Goal: Task Accomplishment & Management: Complete application form

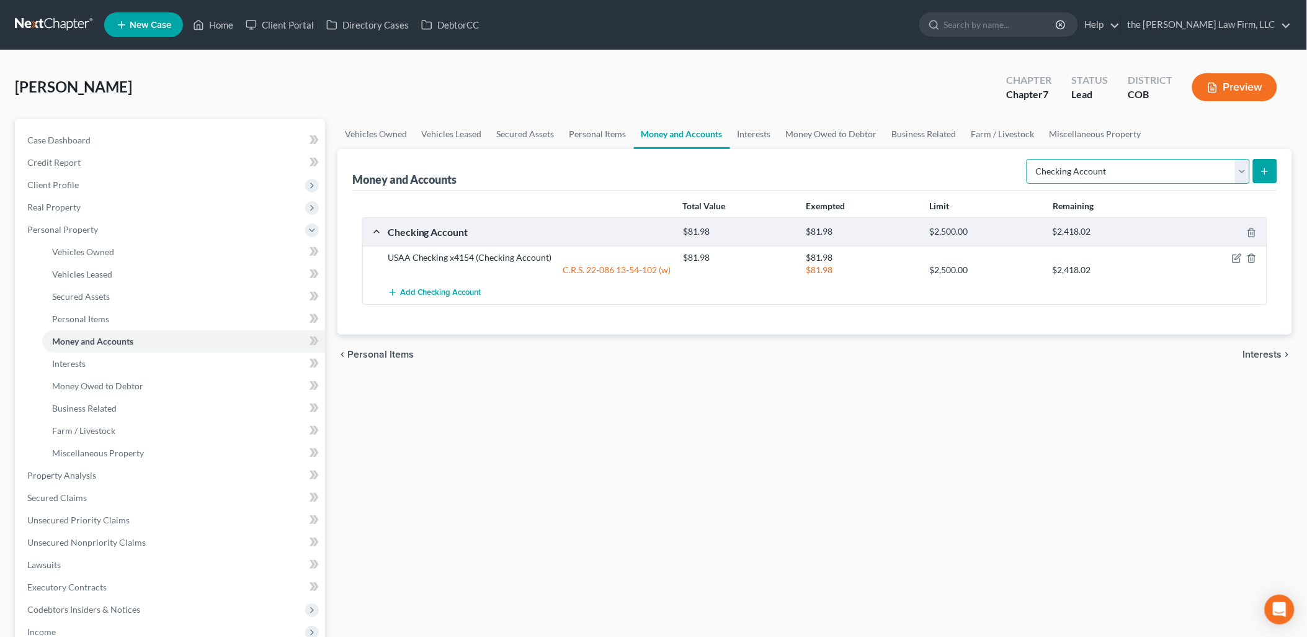
drag, startPoint x: 1162, startPoint y: 171, endPoint x: 1150, endPoint y: 169, distance: 12.7
click at [1162, 171] on select "Select Account Type Brokerage Cash on Hand Certificates of Deposit Checking Acc…" at bounding box center [1138, 171] width 223 height 25
select select "savings"
click at [1030, 159] on select "Select Account Type Brokerage Cash on Hand Certificates of Deposit Checking Acc…" at bounding box center [1138, 171] width 223 height 25
click at [1261, 175] on icon "submit" at bounding box center [1265, 171] width 10 height 10
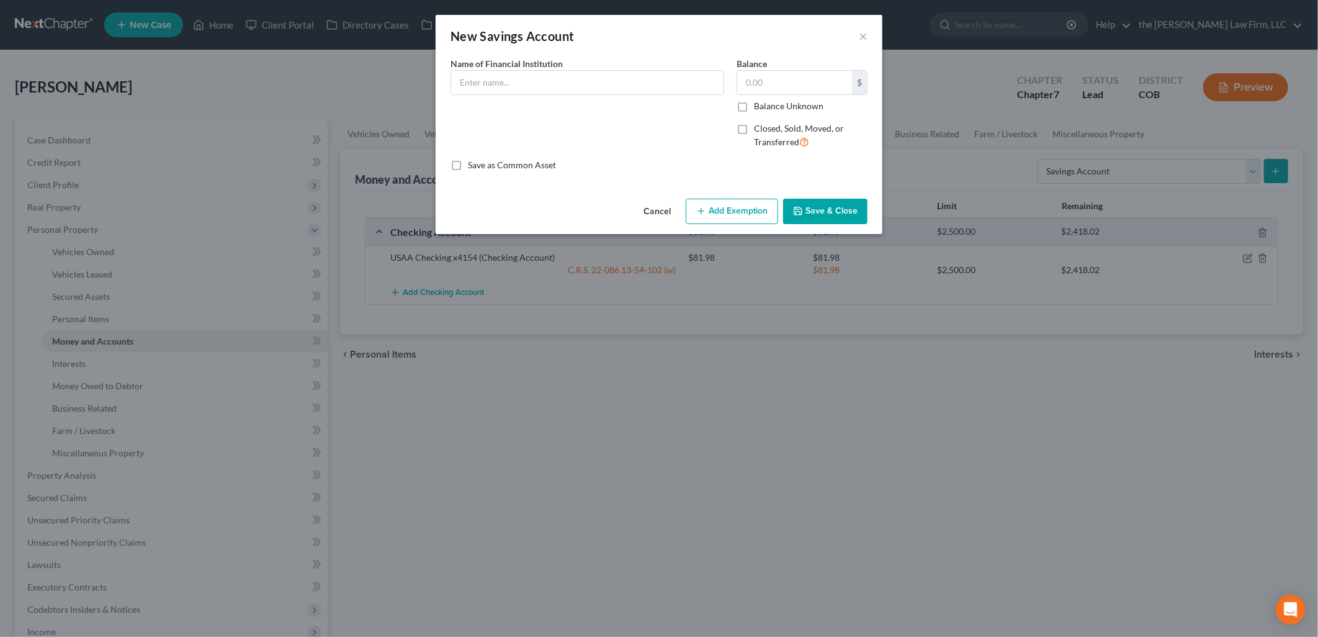
click at [606, 60] on div "Name of Financial Institution *" at bounding box center [587, 76] width 274 height 38
click at [606, 77] on input "text" at bounding box center [587, 83] width 272 height 24
type input "USAA"
click at [846, 89] on input "text" at bounding box center [794, 83] width 115 height 24
type input "0"
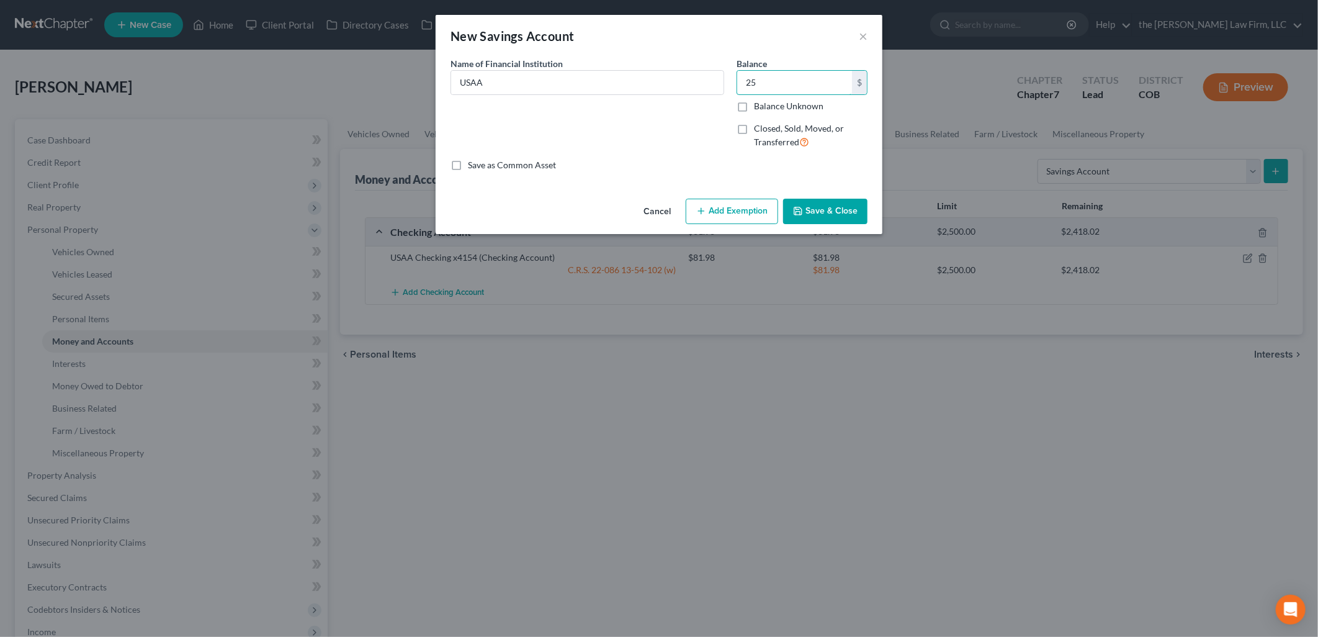
type input "25"
click at [743, 215] on button "Add Exemption" at bounding box center [732, 212] width 92 height 26
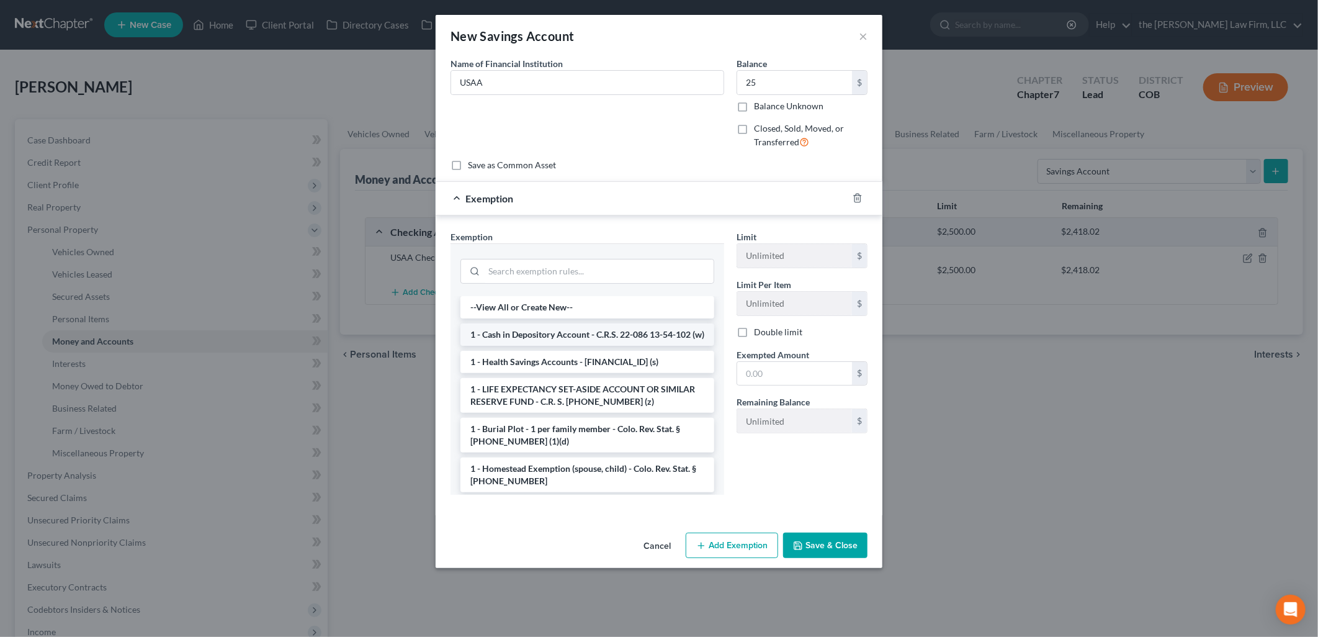
click at [568, 346] on li "1 - Cash in Depository Account - C.R.S. 22-086 13-54-102 (w)" at bounding box center [587, 334] width 254 height 22
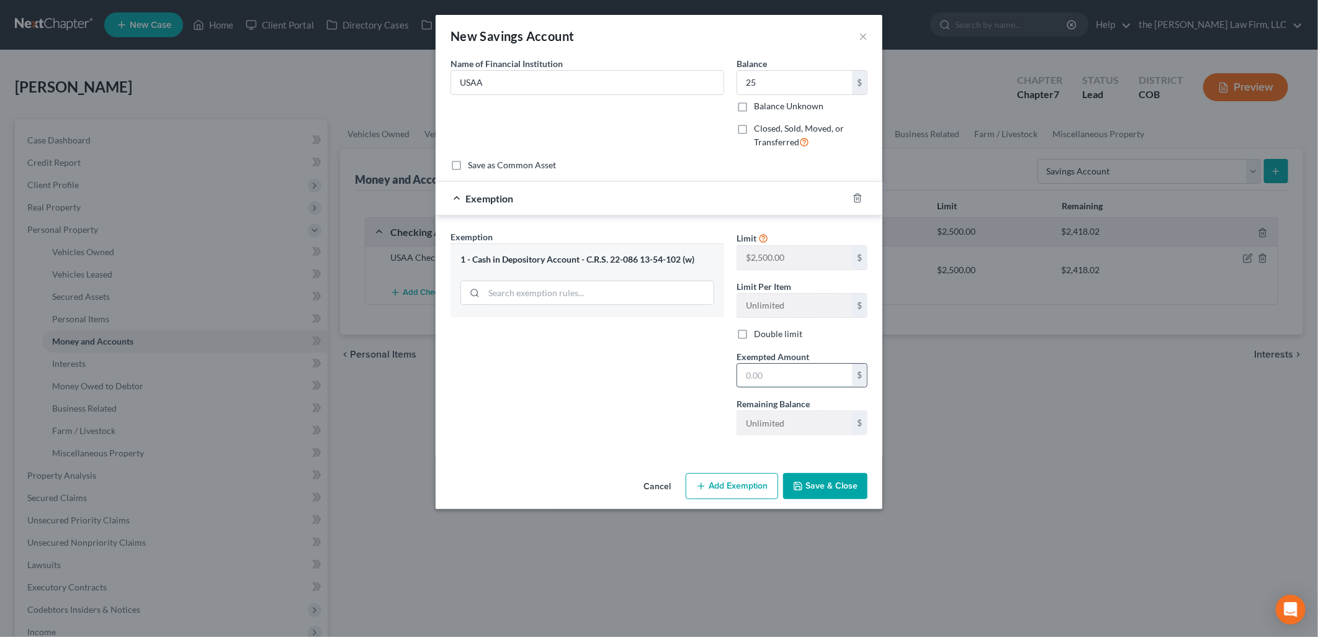
click at [817, 383] on input "text" at bounding box center [794, 376] width 115 height 24
type input "0"
type input "25"
click at [577, 374] on div "Exemption Set must be selected for CA. Exemption * 1 - Cash in Depository Accou…" at bounding box center [587, 337] width 286 height 215
click at [820, 488] on button "Save & Close" at bounding box center [825, 486] width 84 height 26
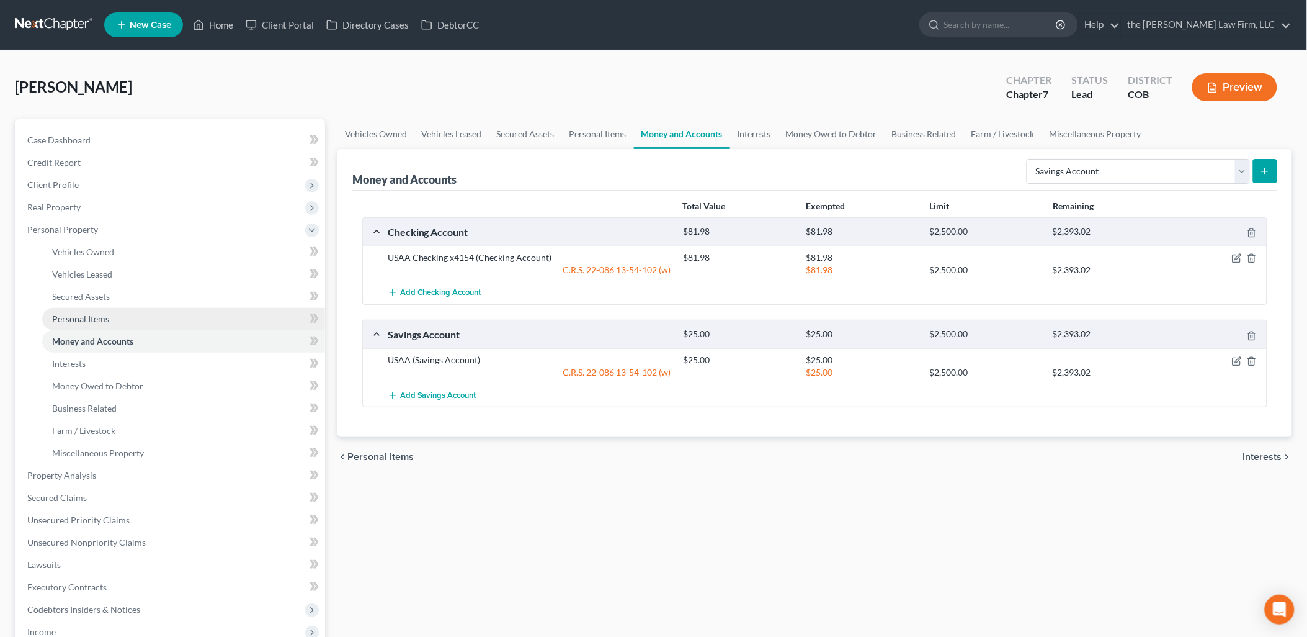
click at [97, 327] on link "Personal Items" at bounding box center [183, 319] width 283 height 22
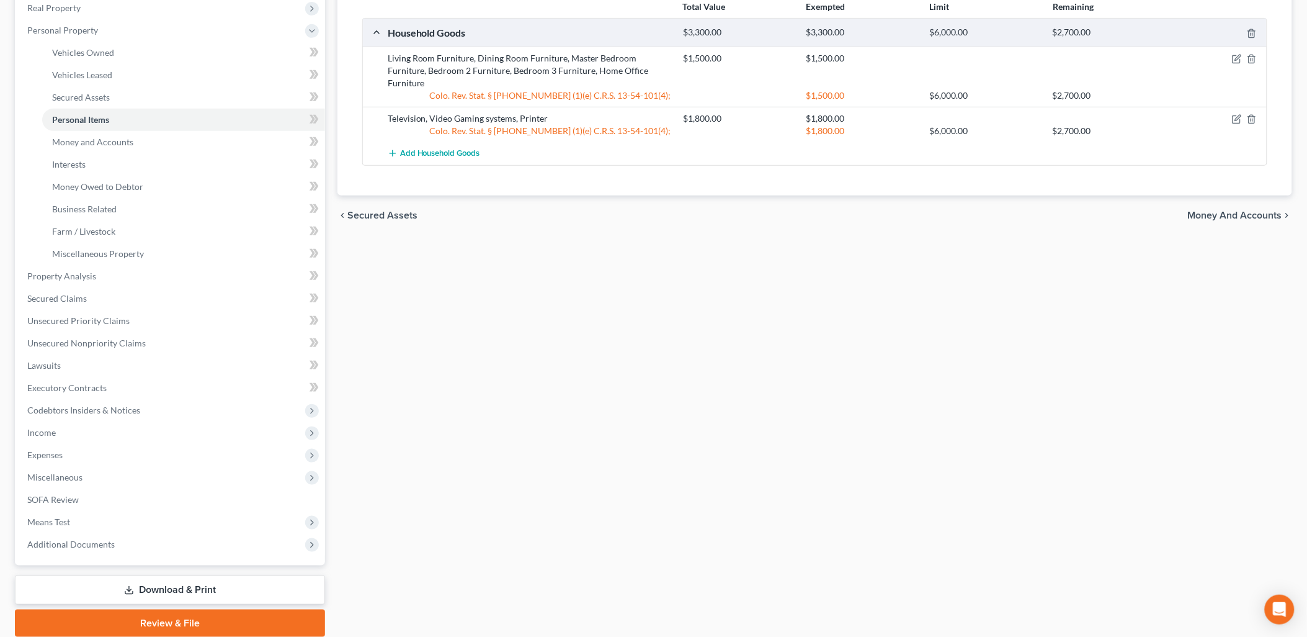
scroll to position [207, 0]
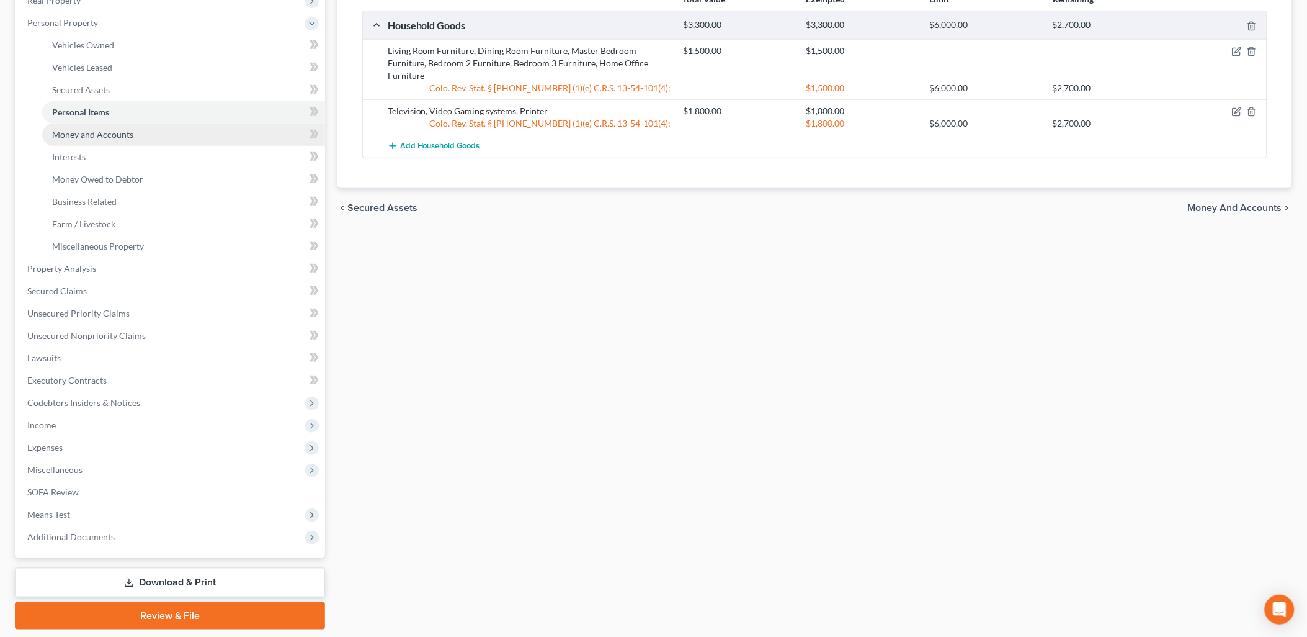
click at [124, 133] on span "Money and Accounts" at bounding box center [92, 134] width 81 height 11
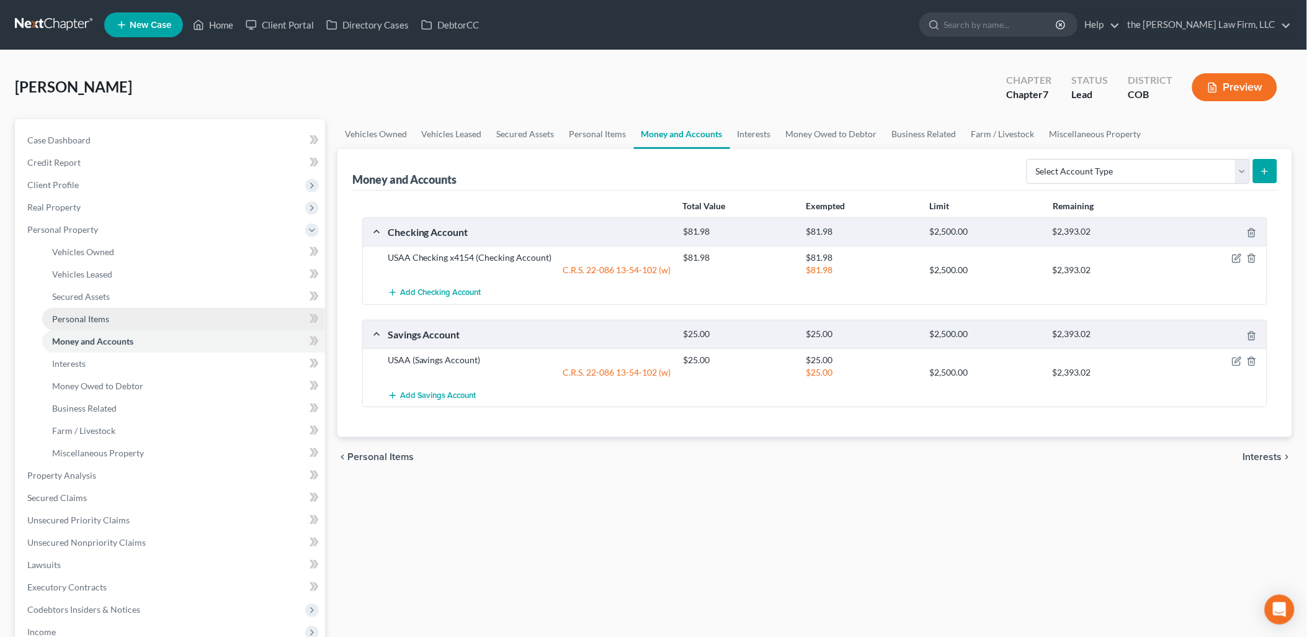
click at [98, 313] on span "Personal Items" at bounding box center [80, 318] width 57 height 11
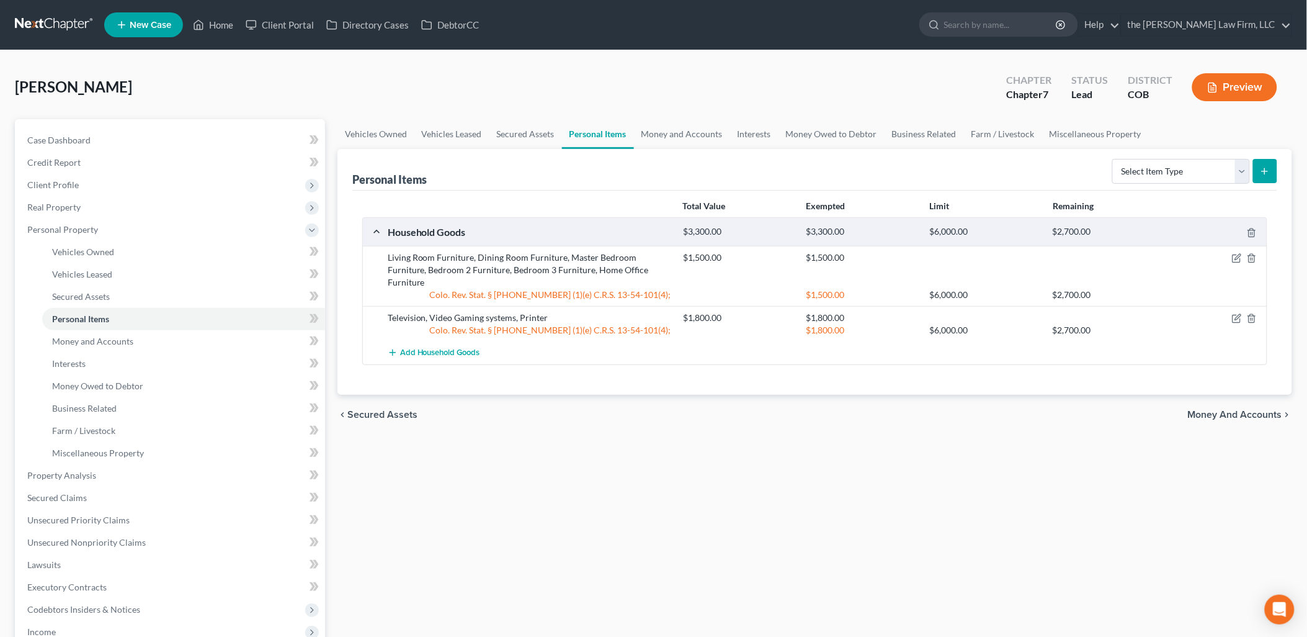
click at [1127, 183] on form "Select Item Type Clothing Collectibles Of Value Electronics Firearms Household …" at bounding box center [1195, 171] width 165 height 25
drag, startPoint x: 1137, startPoint y: 178, endPoint x: 1155, endPoint y: 181, distance: 18.9
click at [1137, 179] on select "Select Item Type Clothing Collectibles Of Value Electronics Firearms Household …" at bounding box center [1182, 171] width 138 height 25
select select "clothing"
click at [1114, 159] on select "Select Item Type Clothing Collectibles Of Value Electronics Firearms Household …" at bounding box center [1182, 171] width 138 height 25
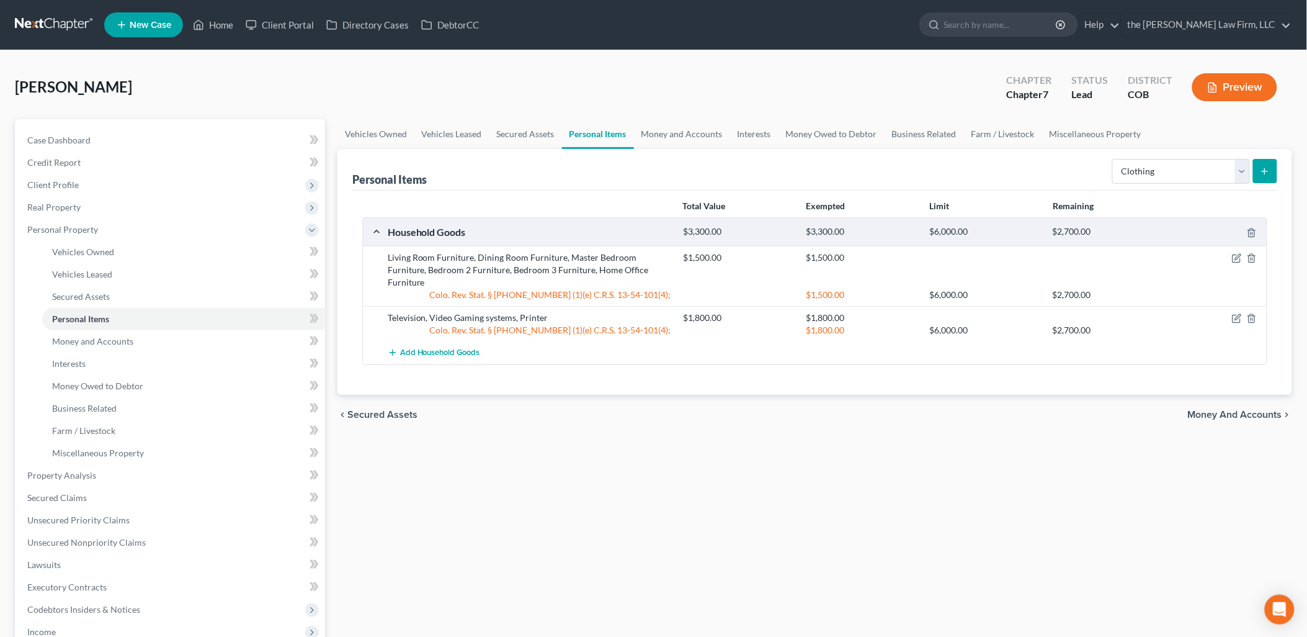
click at [1257, 174] on button "submit" at bounding box center [1265, 171] width 24 height 24
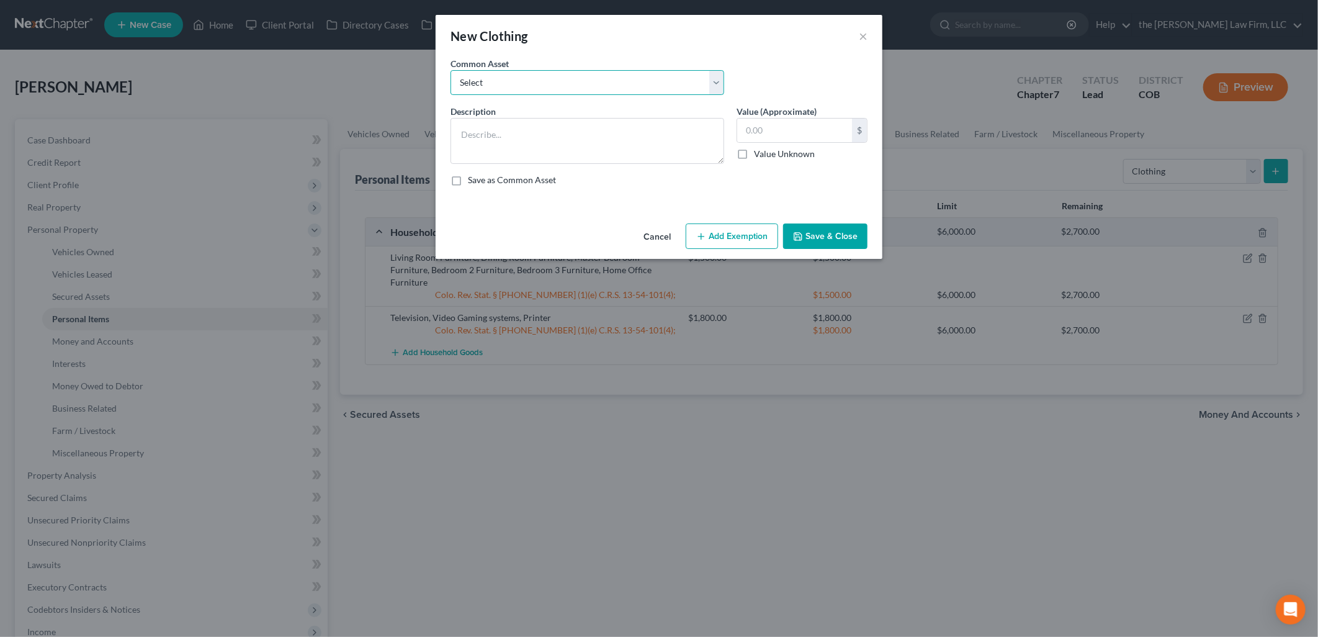
click at [618, 89] on select "Select Clothing Personal/Family Clothing Personal/Family Clothing" at bounding box center [587, 82] width 274 height 25
select select "1"
click at [450, 70] on select "Select Clothing Personal/Family Clothing Personal/Family Clothing" at bounding box center [587, 82] width 274 height 25
type textarea "Personal/Family Clothing"
click at [619, 141] on textarea "Personal/Family Clothing" at bounding box center [587, 141] width 274 height 46
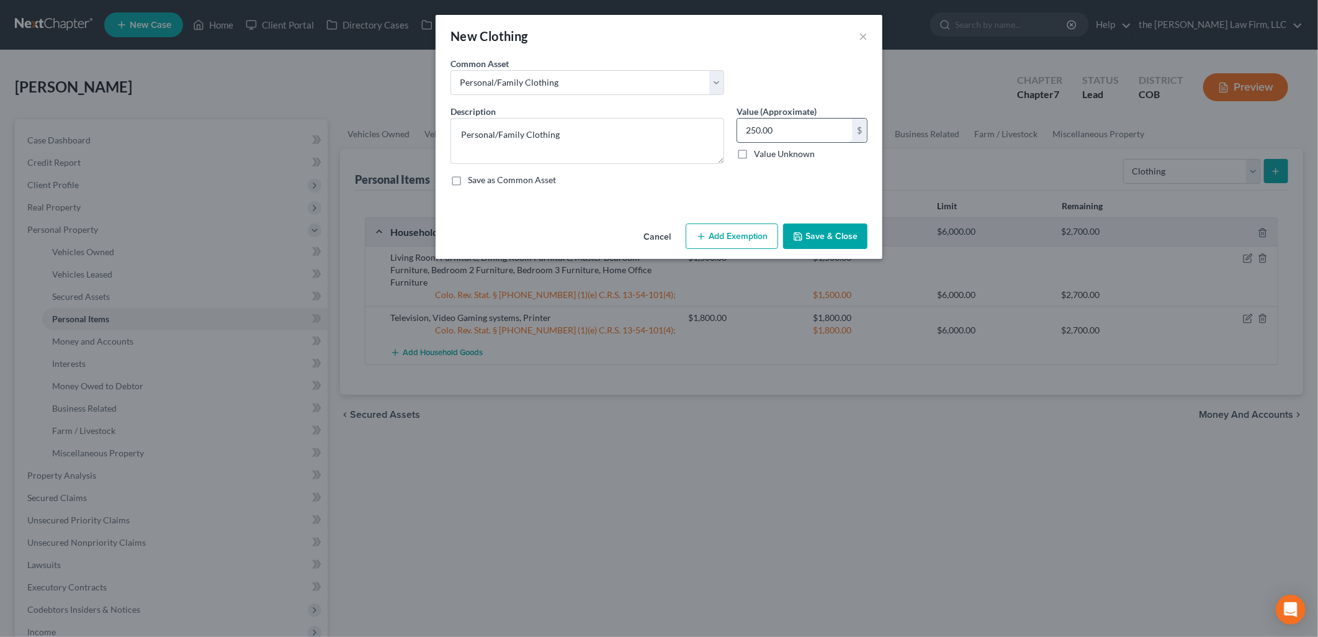
click at [788, 124] on input "250.00" at bounding box center [794, 131] width 115 height 24
drag, startPoint x: 789, startPoint y: 134, endPoint x: 670, endPoint y: 139, distance: 118.6
click at [670, 139] on div "Description * Personal/Family Clothing Value (Approximate) 200.00 $ Value Unkno…" at bounding box center [658, 150] width 429 height 91
drag, startPoint x: 789, startPoint y: 135, endPoint x: 735, endPoint y: 135, distance: 54.0
click at [735, 135] on div "Value (Approximate) 1,000.00 $ Value Unknown Balance Undetermined 1,000 $ Value…" at bounding box center [801, 134] width 143 height 59
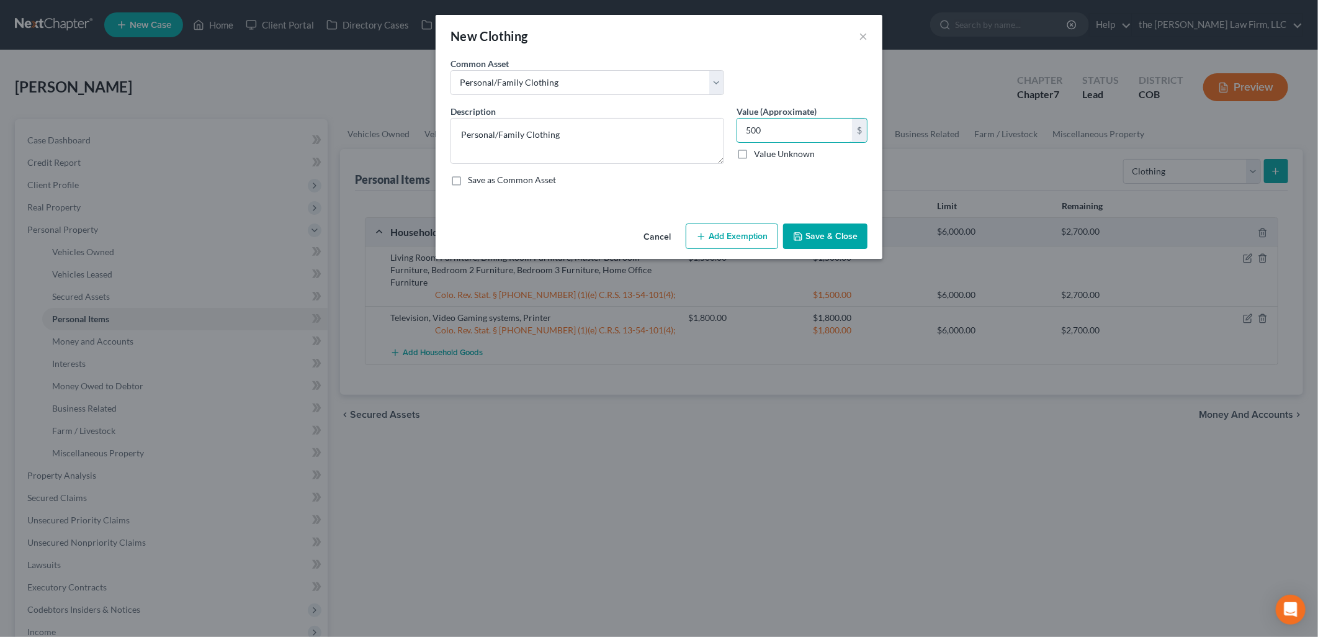
type input "500"
click at [823, 189] on div "Description * Personal/Family Clothing Value (Approximate) 500.00 $ Value Unkno…" at bounding box center [658, 150] width 429 height 91
click at [842, 231] on button "Save & Close" at bounding box center [825, 236] width 84 height 26
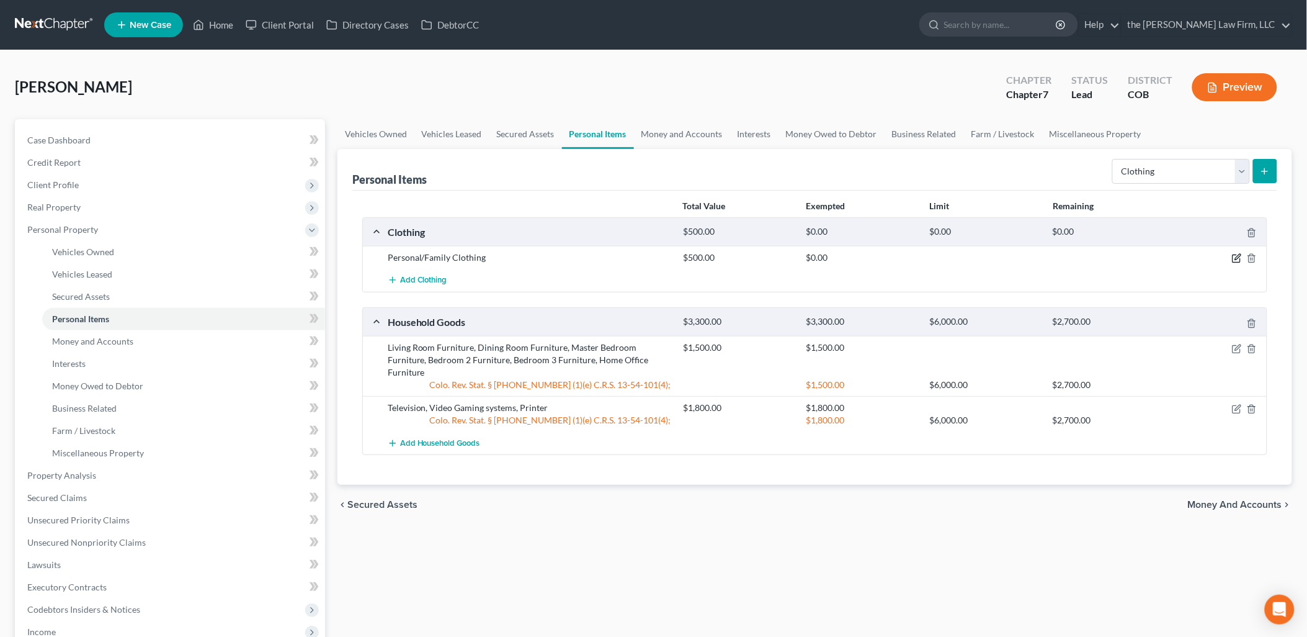
click at [1239, 259] on icon "button" at bounding box center [1237, 258] width 10 height 10
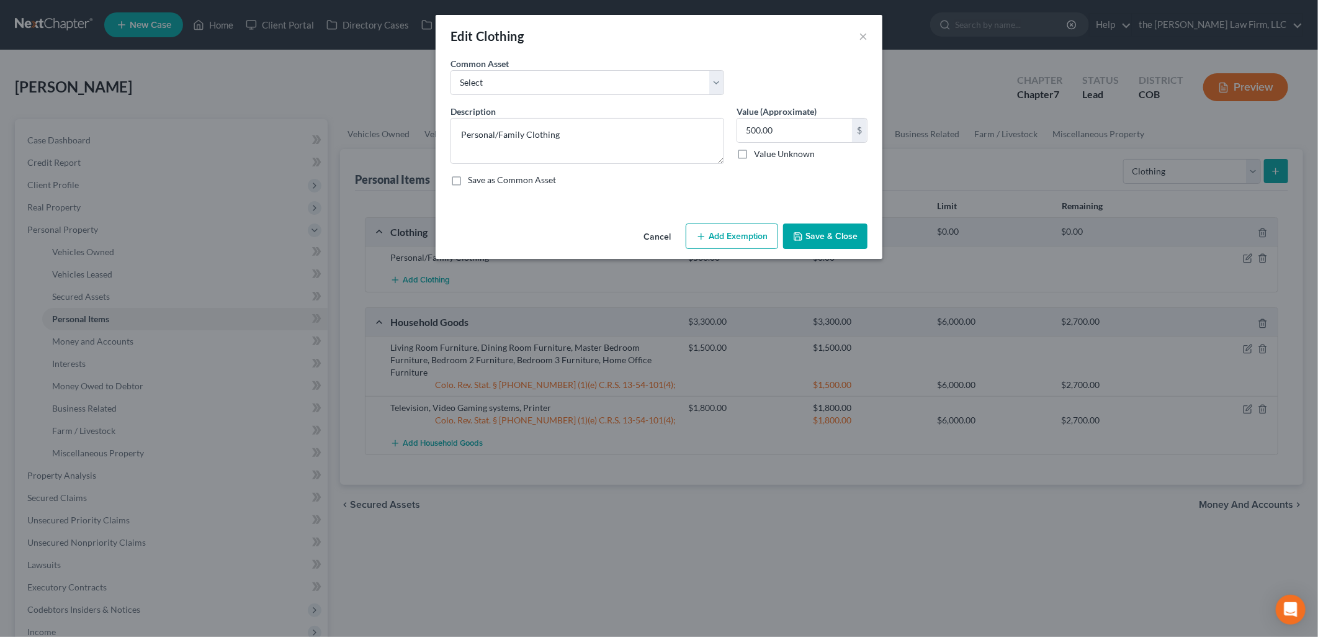
click at [753, 243] on button "Add Exemption" at bounding box center [732, 236] width 92 height 26
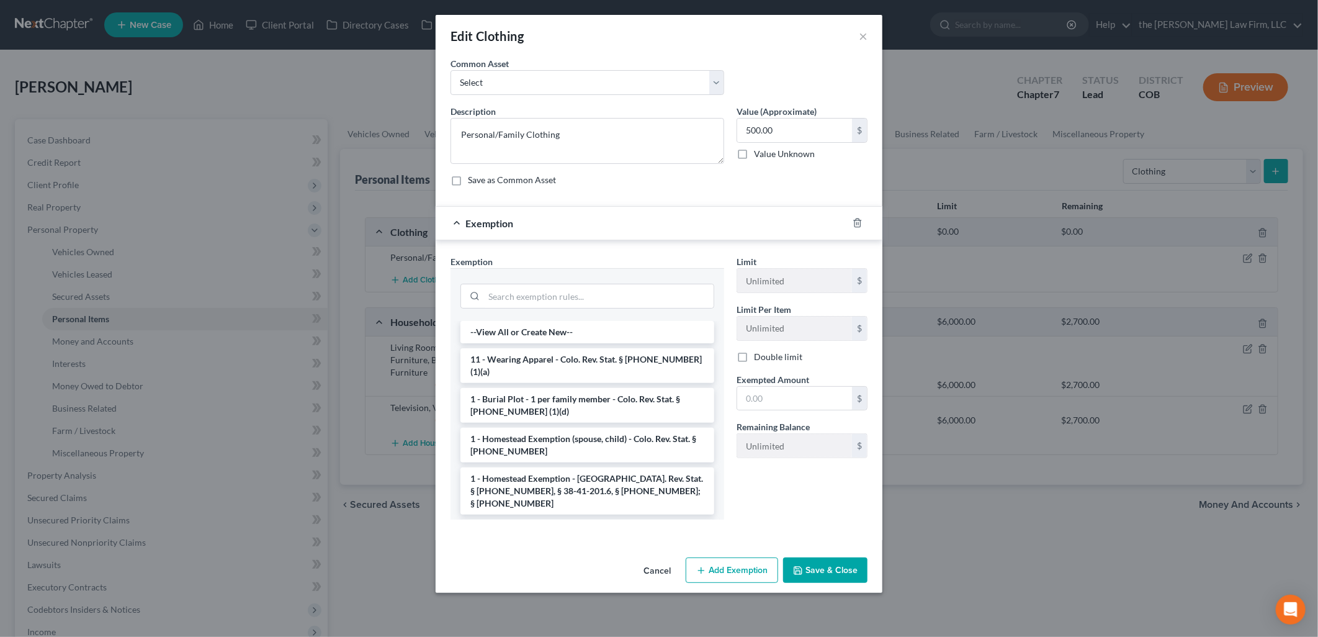
click at [555, 365] on li "11 - Wearing Apparel - Colo. Rev. Stat. § [PHONE_NUMBER] (1)(a)" at bounding box center [587, 365] width 254 height 35
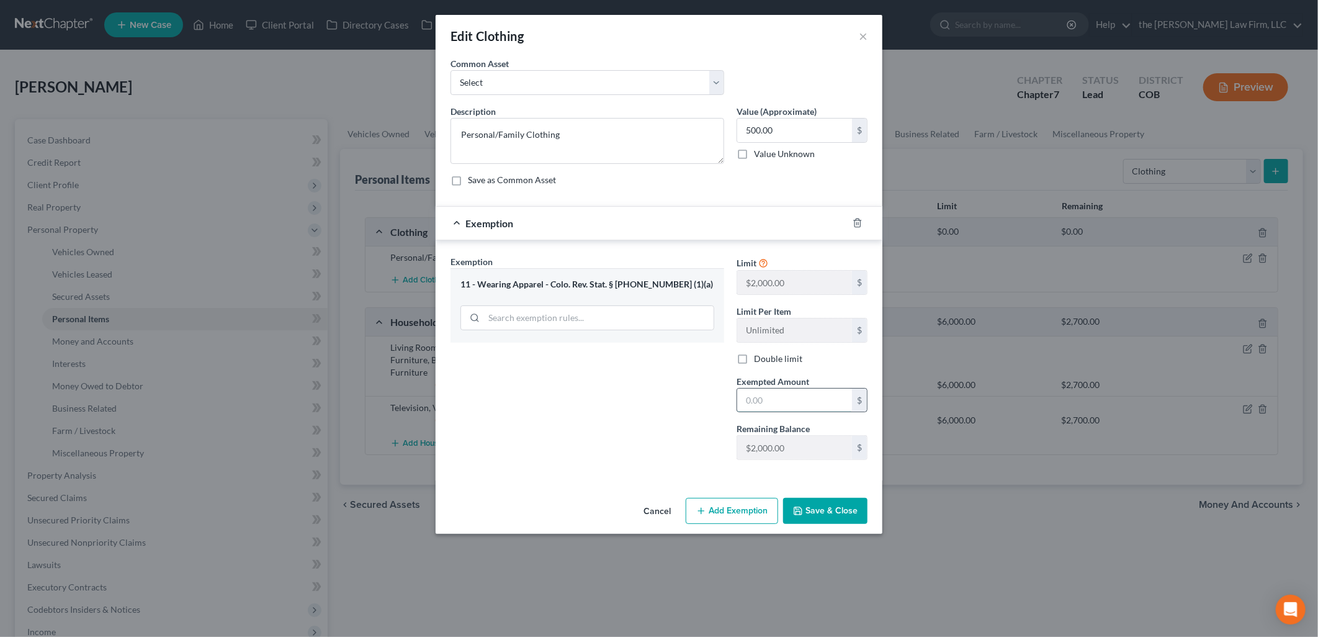
click at [783, 408] on input "text" at bounding box center [794, 400] width 115 height 24
type input "500"
click at [816, 514] on button "Save & Close" at bounding box center [825, 511] width 84 height 26
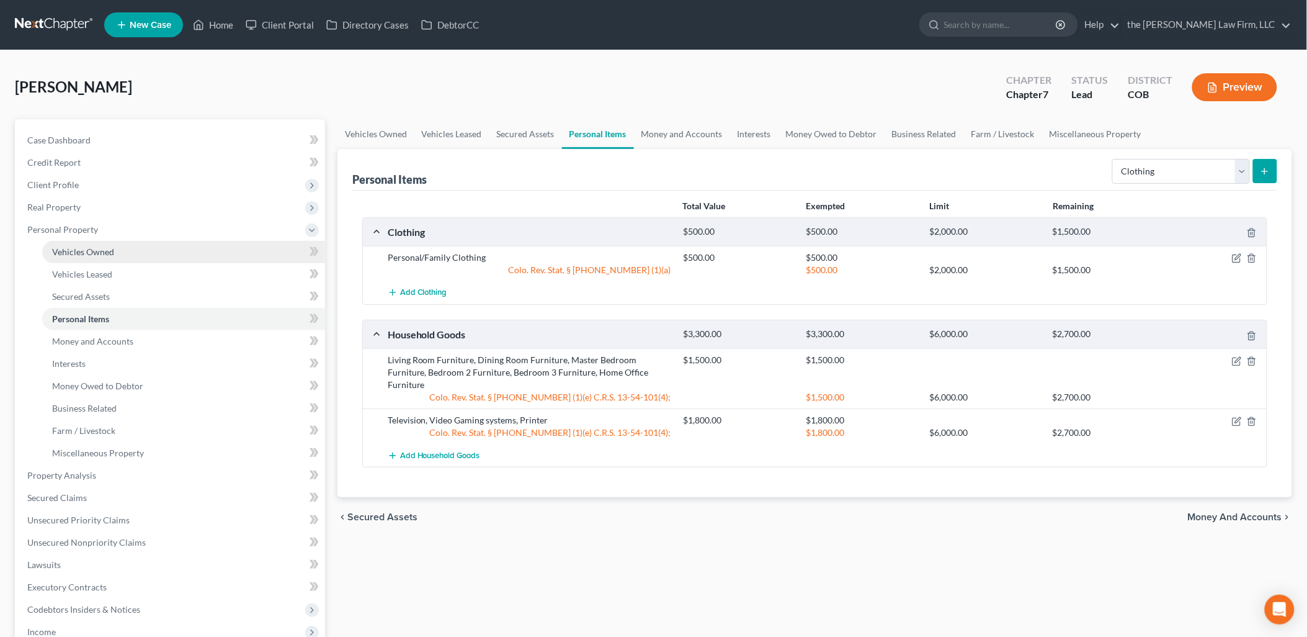
click at [116, 258] on link "Vehicles Owned" at bounding box center [183, 252] width 283 height 22
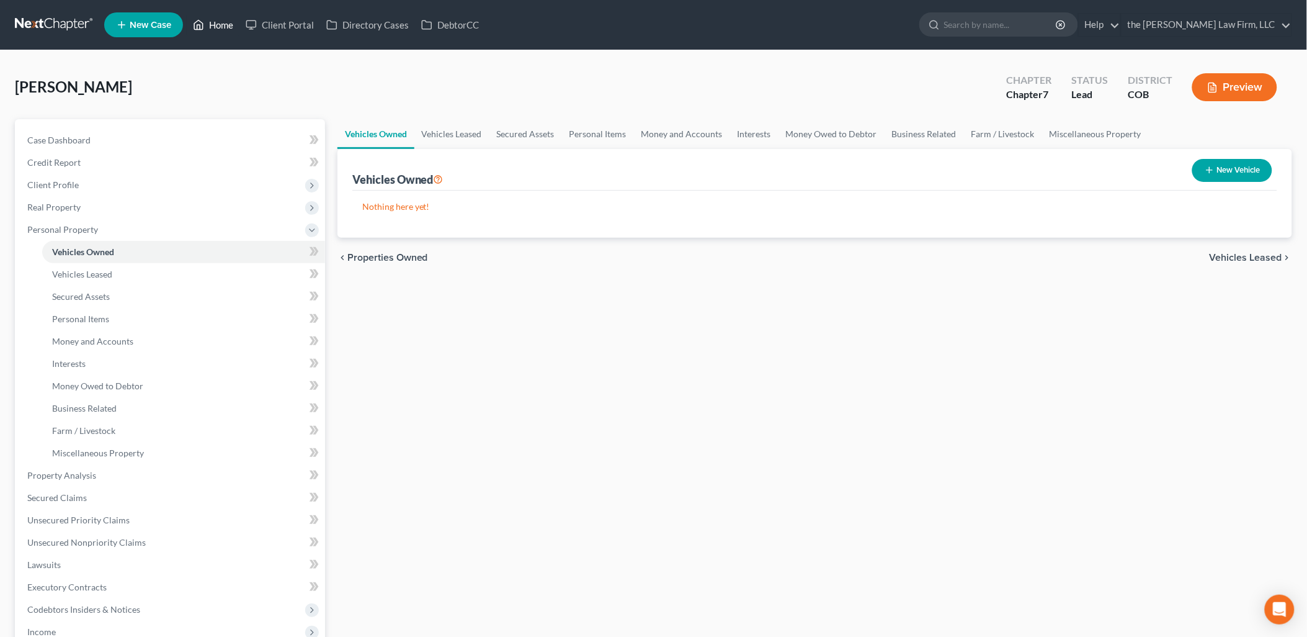
click at [220, 27] on link "Home" at bounding box center [213, 25] width 53 height 22
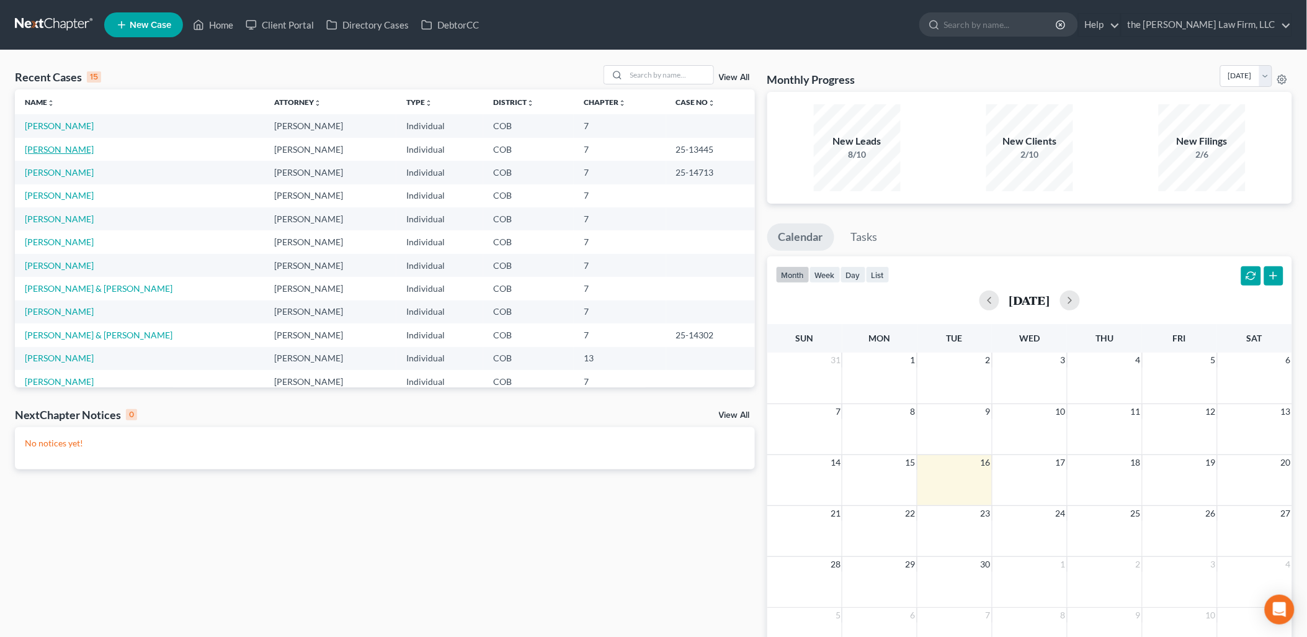
click at [40, 149] on link "[PERSON_NAME]" at bounding box center [59, 149] width 69 height 11
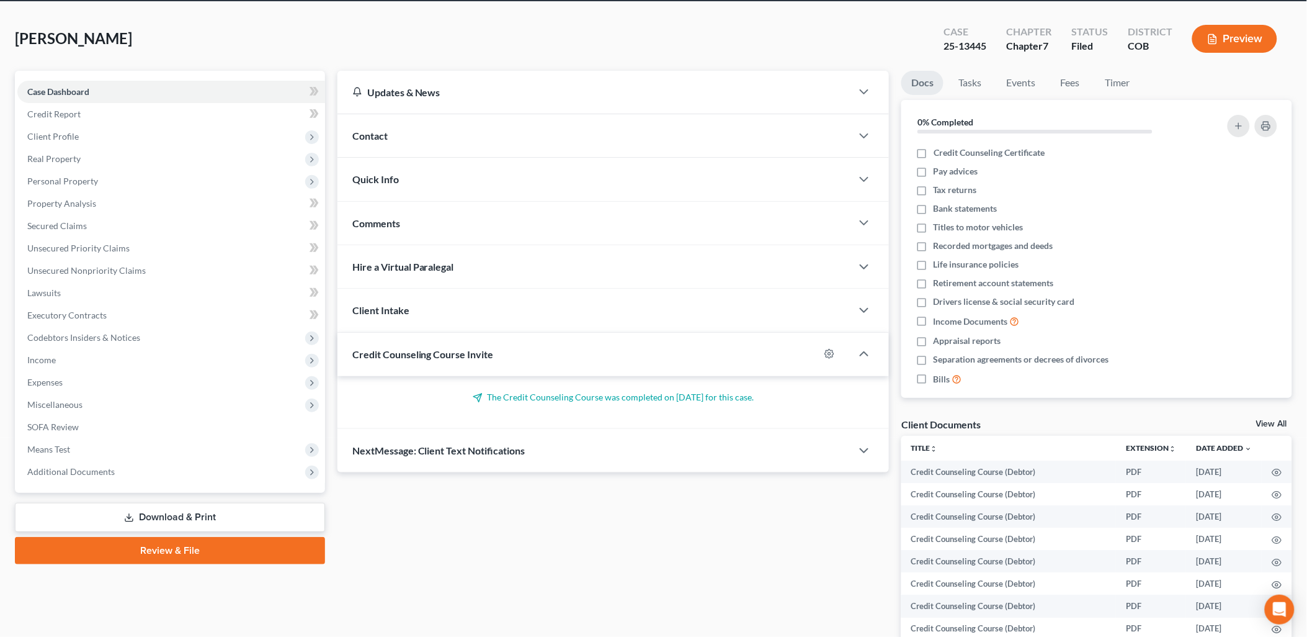
scroll to position [162, 0]
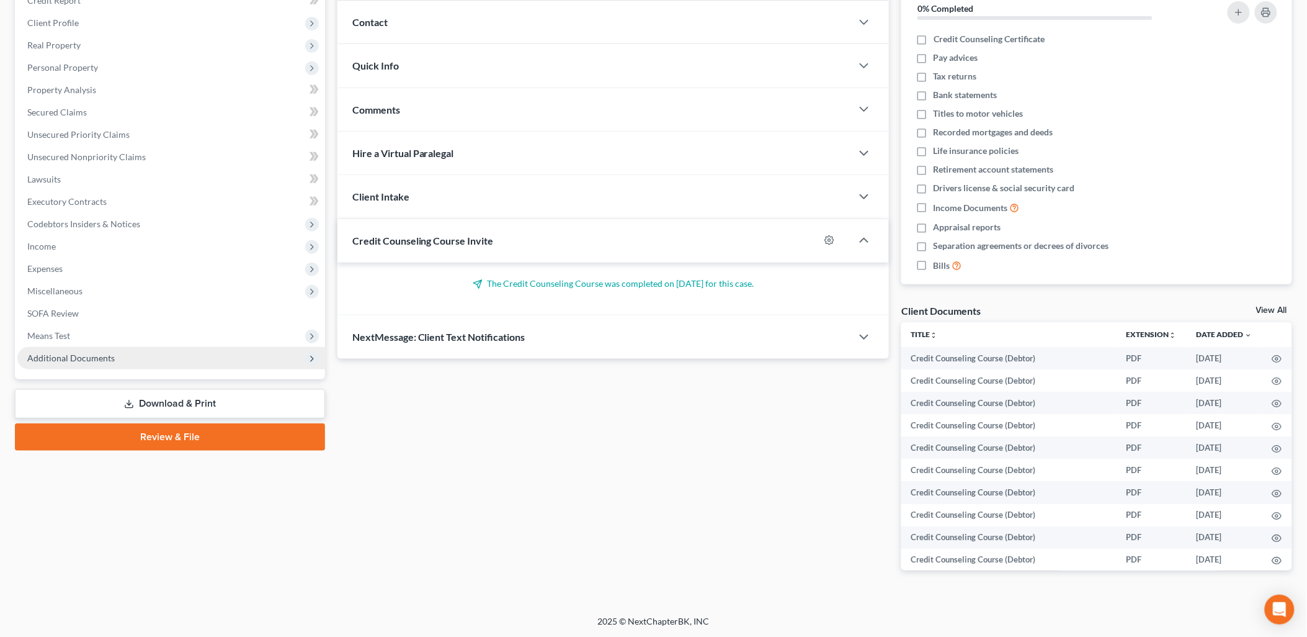
click at [59, 366] on span "Additional Documents" at bounding box center [171, 358] width 308 height 22
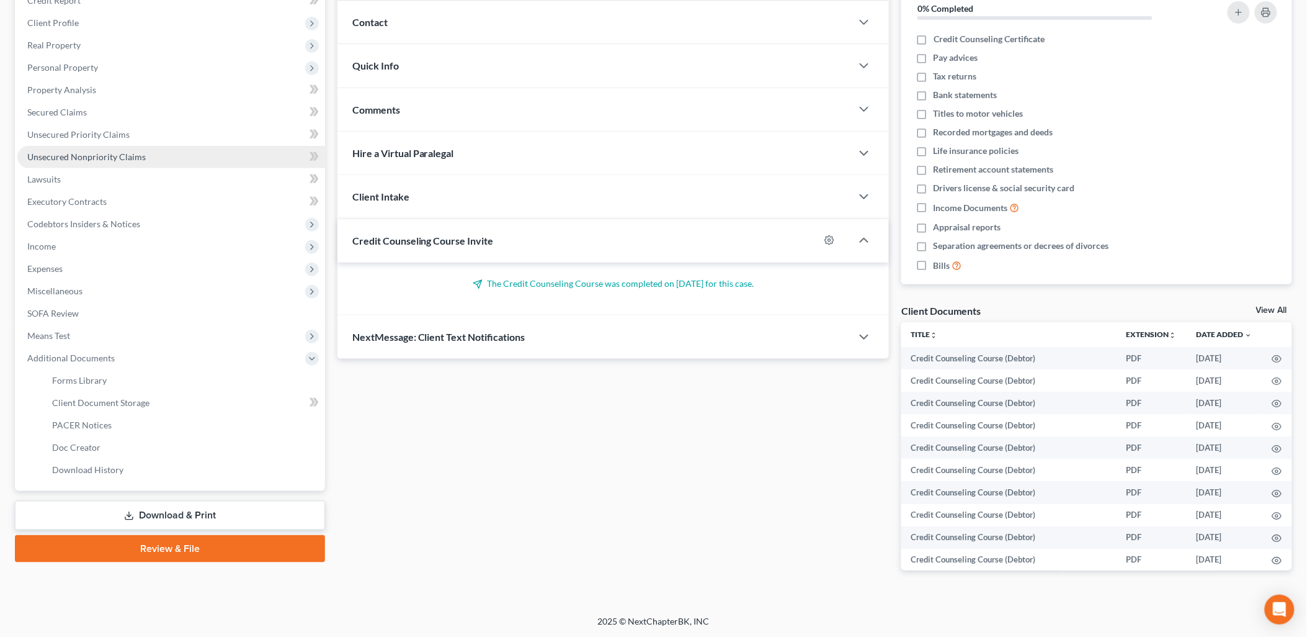
click at [93, 156] on span "Unsecured Nonpriority Claims" at bounding box center [86, 156] width 119 height 11
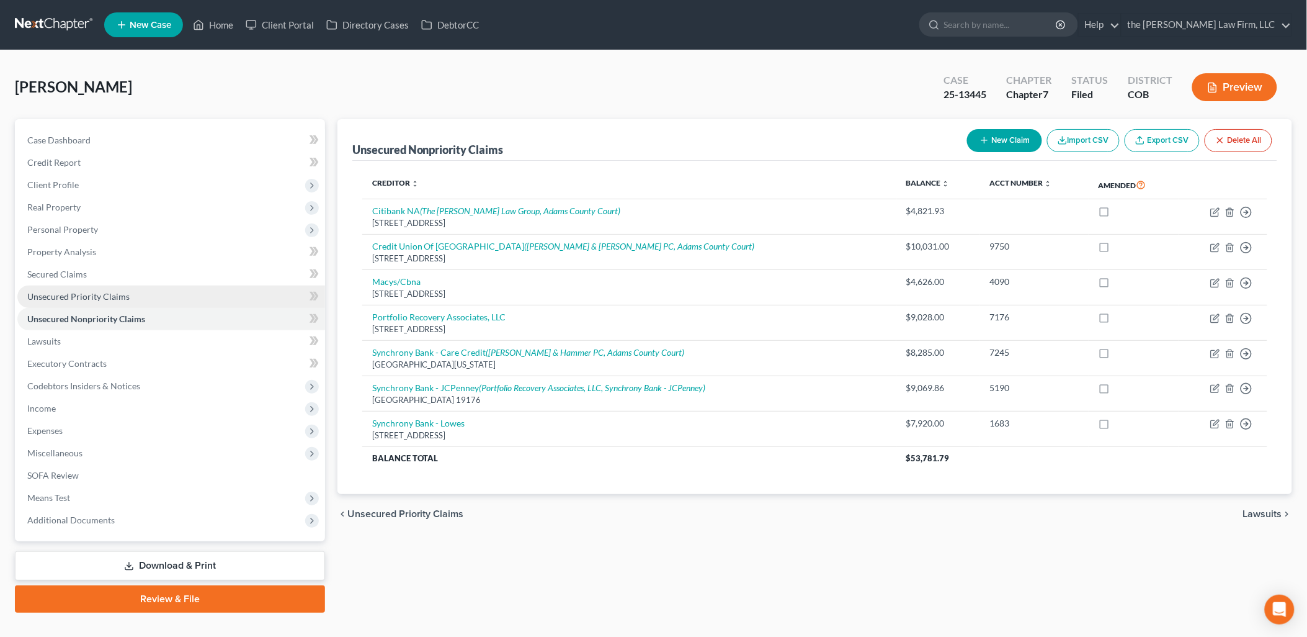
click at [73, 294] on span "Unsecured Priority Claims" at bounding box center [78, 296] width 102 height 11
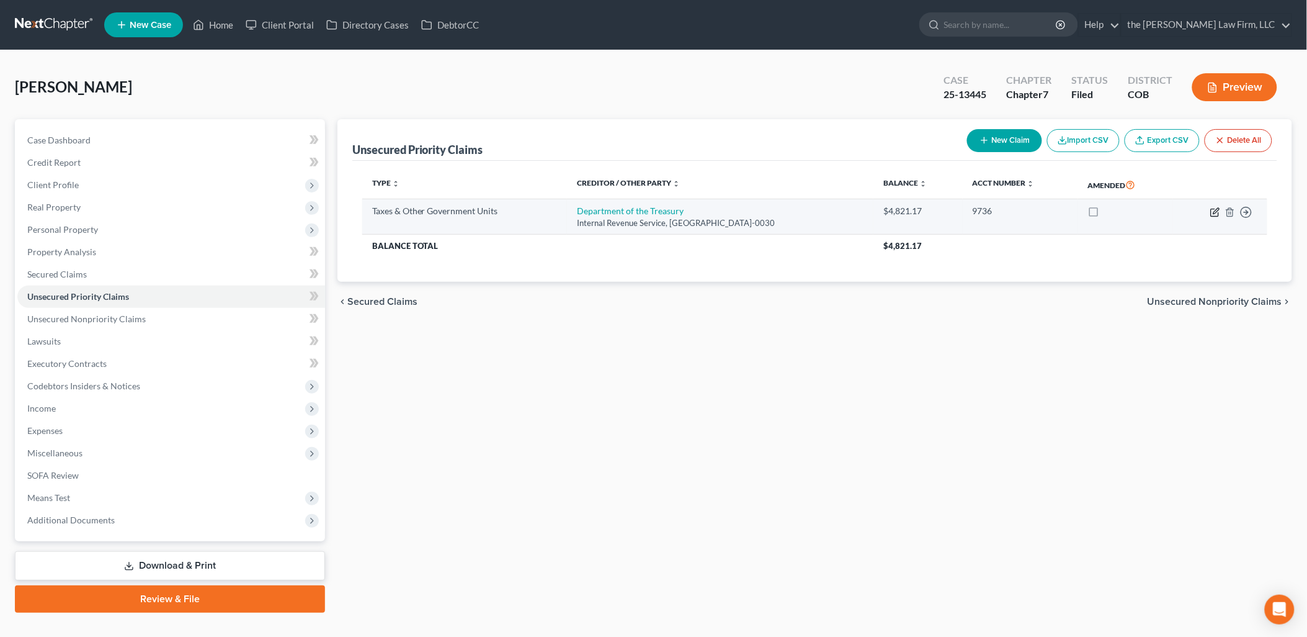
click at [1217, 213] on icon "button" at bounding box center [1216, 212] width 10 height 10
select select "0"
select select "45"
select select "0"
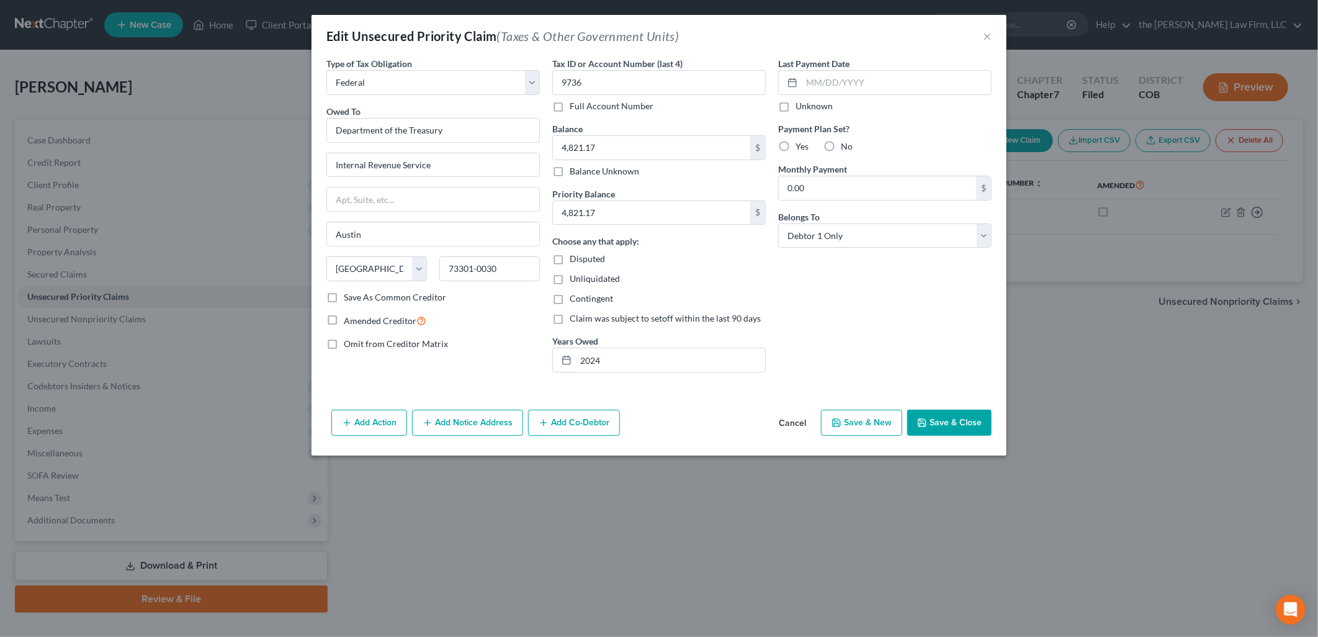
click at [841, 147] on label "No" at bounding box center [847, 146] width 12 height 12
click at [846, 147] on input "No" at bounding box center [850, 144] width 8 height 8
radio input "true"
click at [988, 420] on button "Save & Close" at bounding box center [949, 423] width 84 height 26
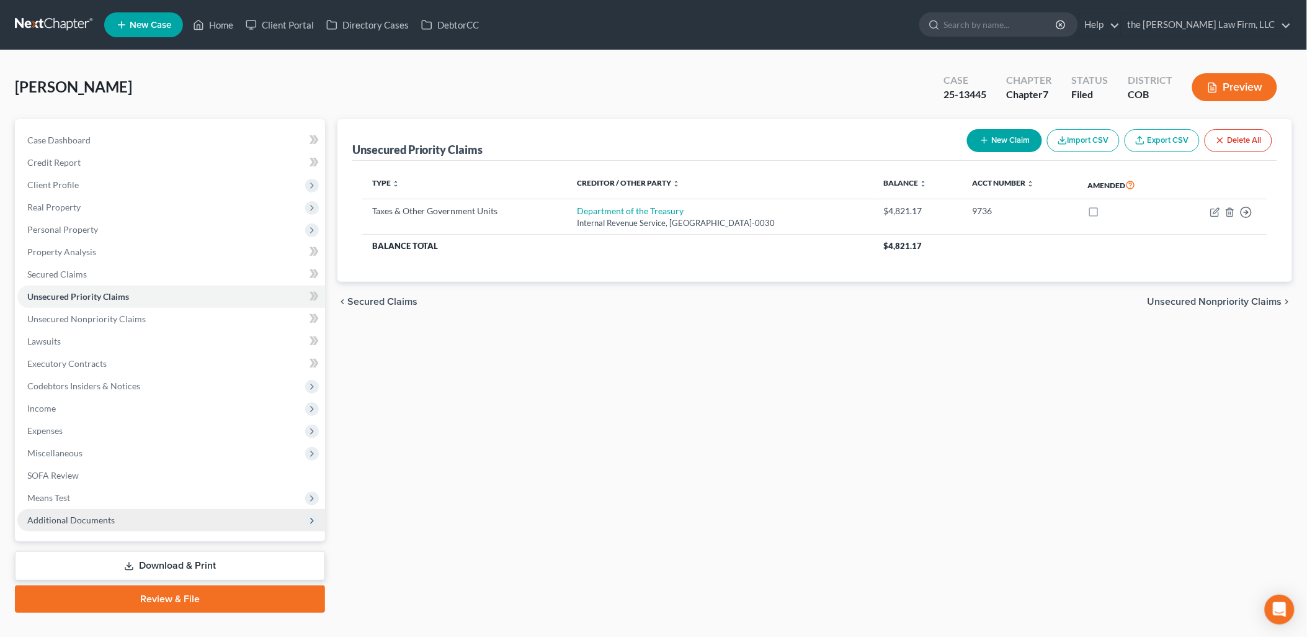
click at [122, 523] on span "Additional Documents" at bounding box center [171, 520] width 308 height 22
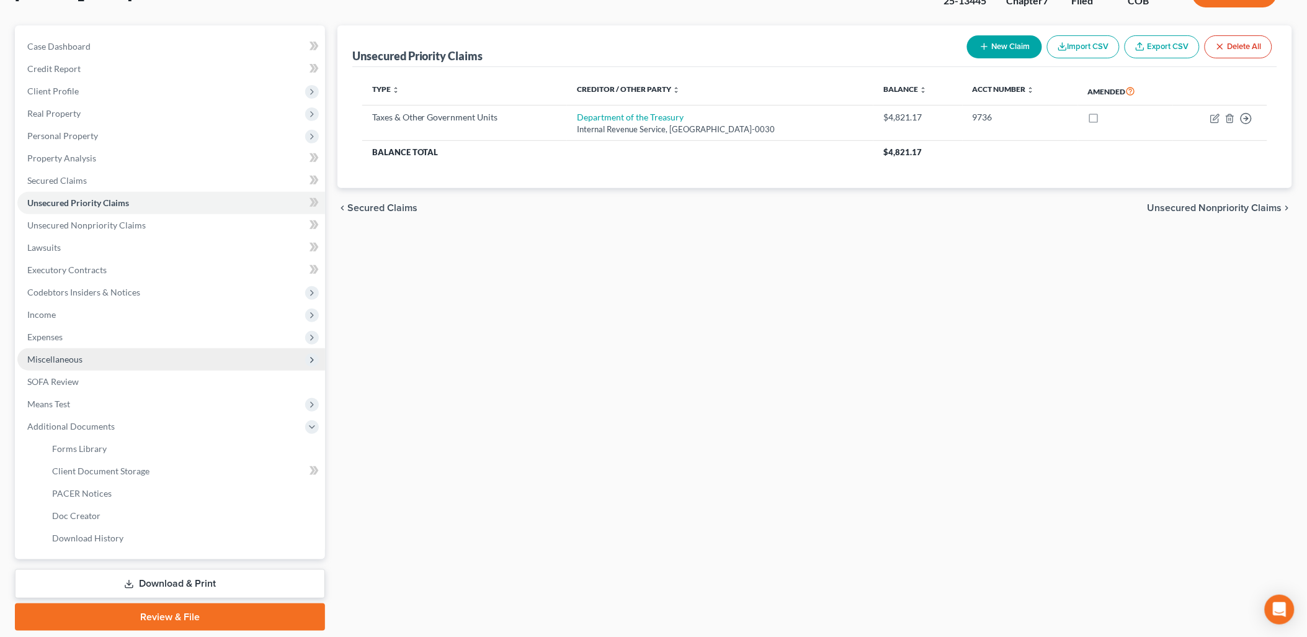
scroll to position [133, 0]
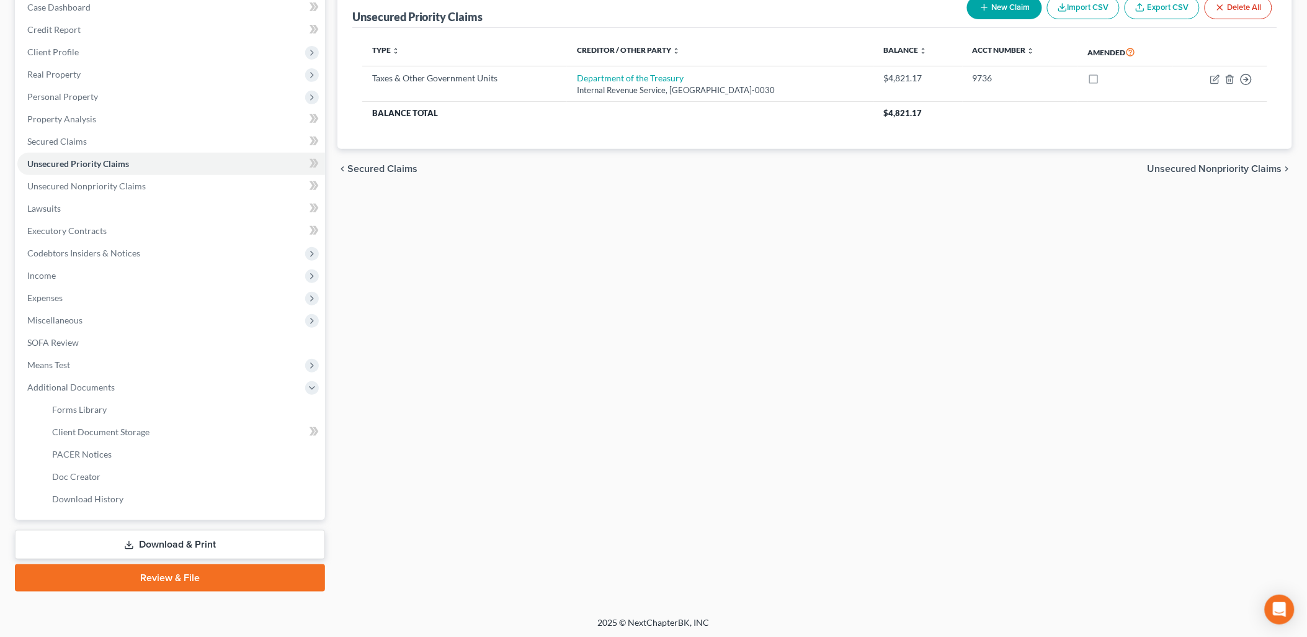
drag, startPoint x: 161, startPoint y: 545, endPoint x: 168, endPoint y: 544, distance: 6.9
click at [162, 545] on link "Download & Print" at bounding box center [170, 544] width 310 height 29
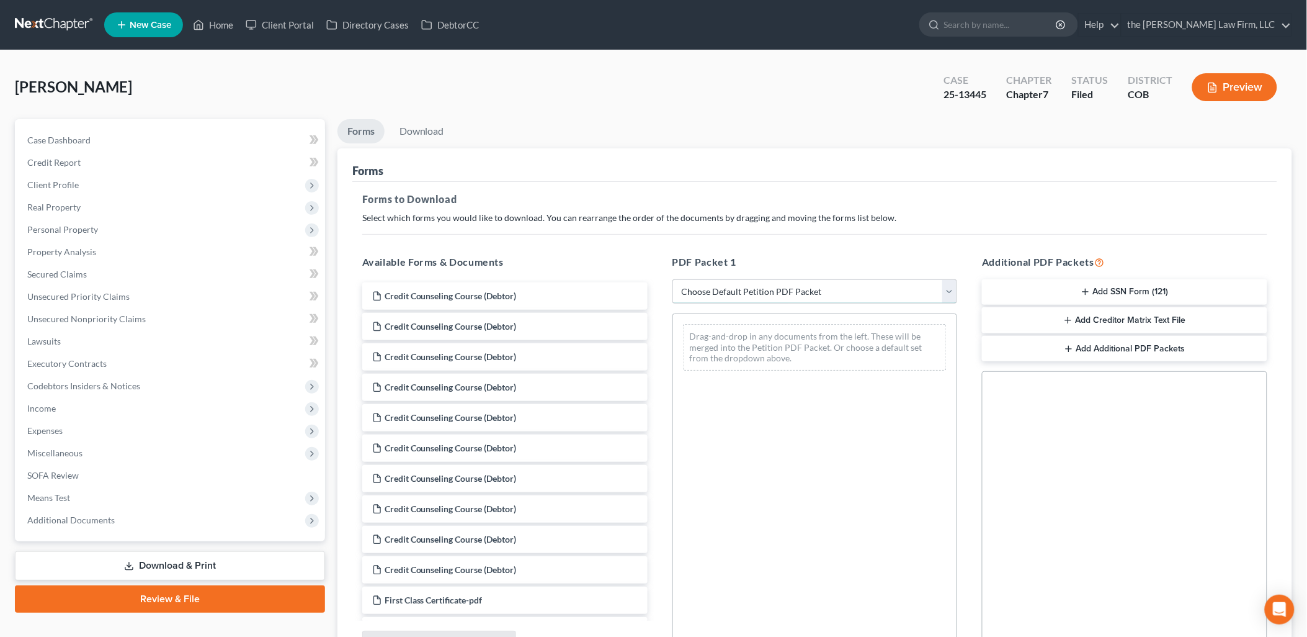
click at [695, 295] on select "Choose Default Petition PDF Packet Complete Bankruptcy Petition (all forms and …" at bounding box center [815, 291] width 285 height 25
click at [774, 243] on div "Forms to Download Select which forms you would like to download. You can rearra…" at bounding box center [814, 431] width 925 height 498
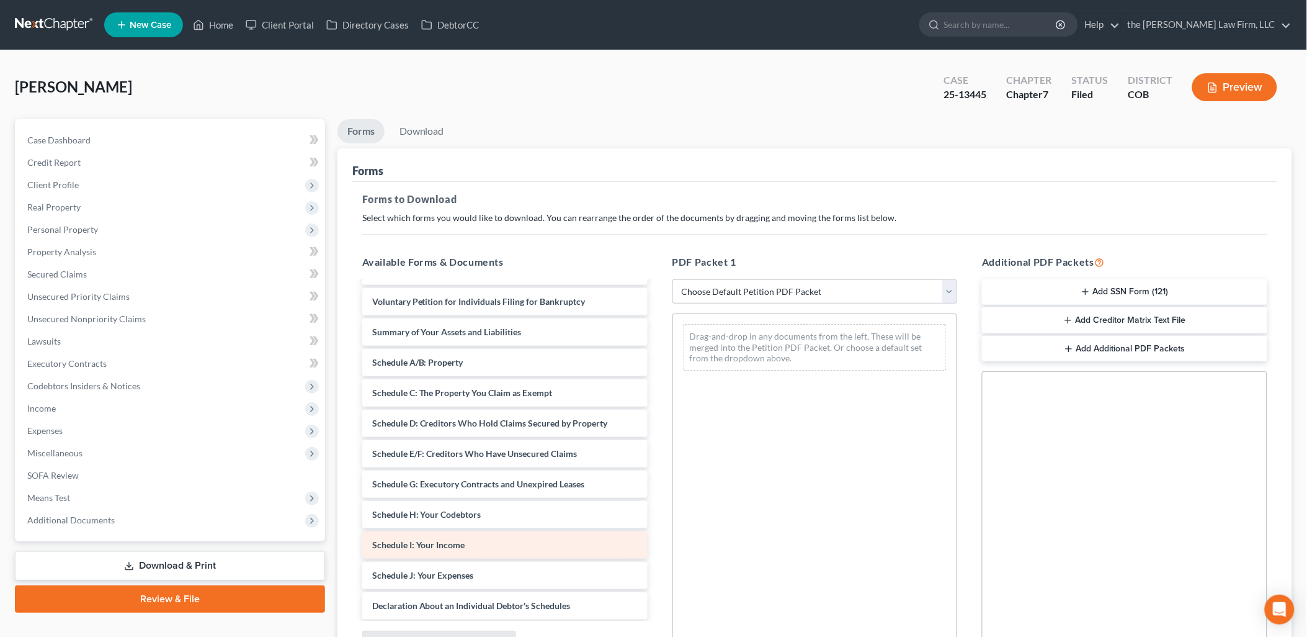
scroll to position [305, 0]
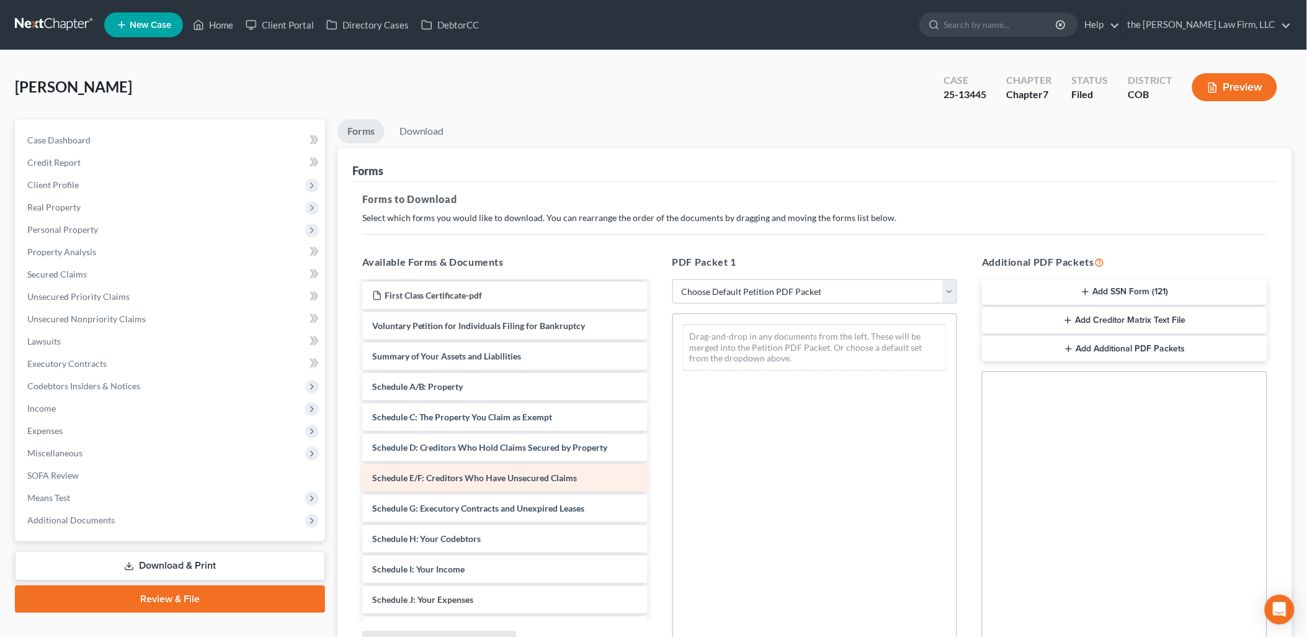
click at [475, 483] on div "Schedule E/F: Creditors Who Have Unsecured Claims" at bounding box center [504, 477] width 285 height 27
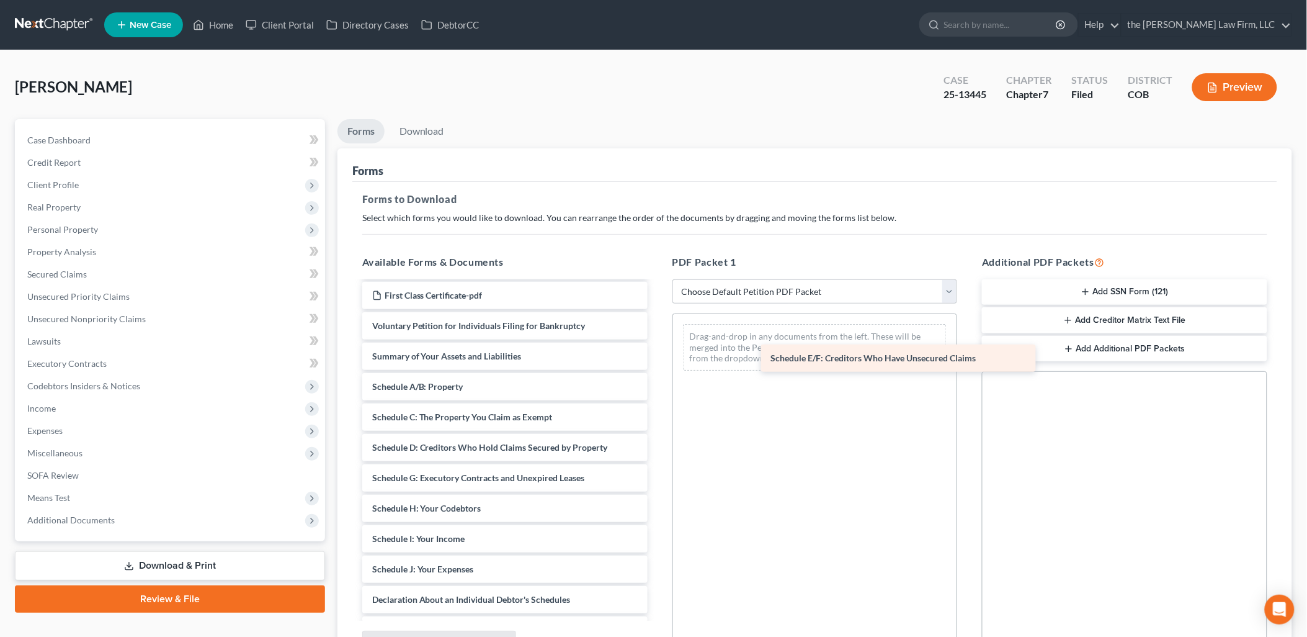
drag, startPoint x: 423, startPoint y: 476, endPoint x: 822, endPoint y: 357, distance: 416.4
click at [658, 357] on div "Schedule E/F: Creditors Who Have Unsecured Claims Credit Counseling Course (Deb…" at bounding box center [504, 420] width 305 height 885
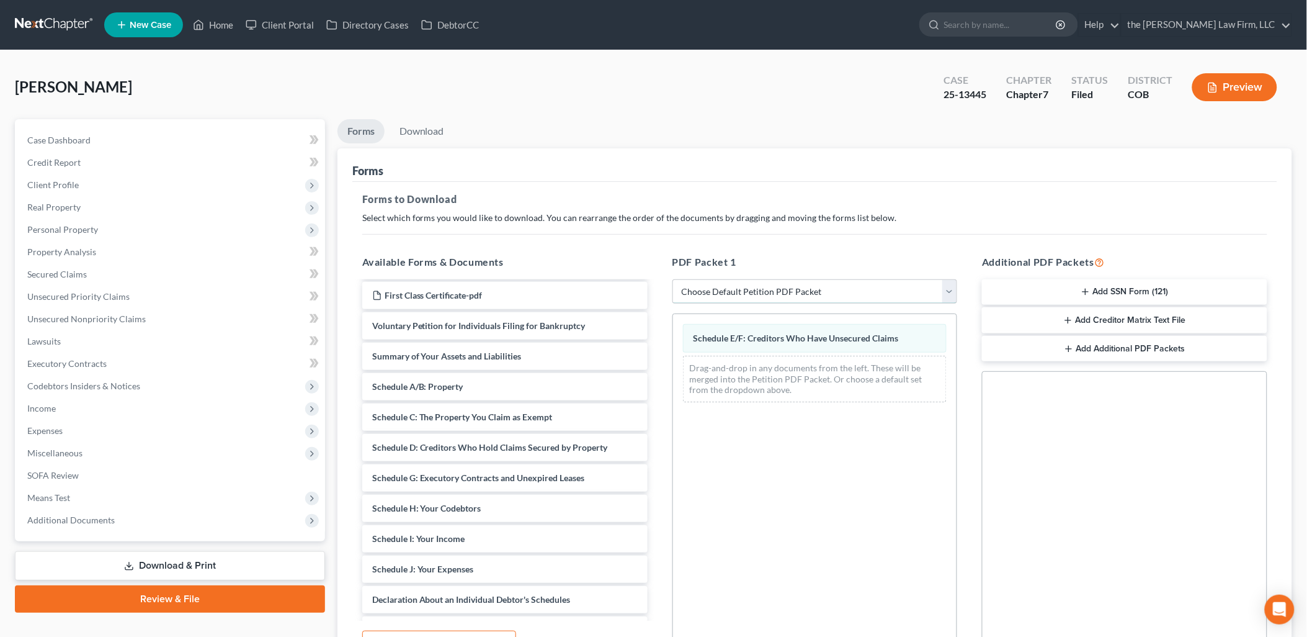
drag, startPoint x: 817, startPoint y: 293, endPoint x: 808, endPoint y: 292, distance: 8.7
click at [817, 293] on select "Choose Default Petition PDF Packet Complete Bankruptcy Petition (all forms and …" at bounding box center [815, 291] width 285 height 25
click at [673, 279] on select "Choose Default Petition PDF Packet Complete Bankruptcy Petition (all forms and …" at bounding box center [815, 291] width 285 height 25
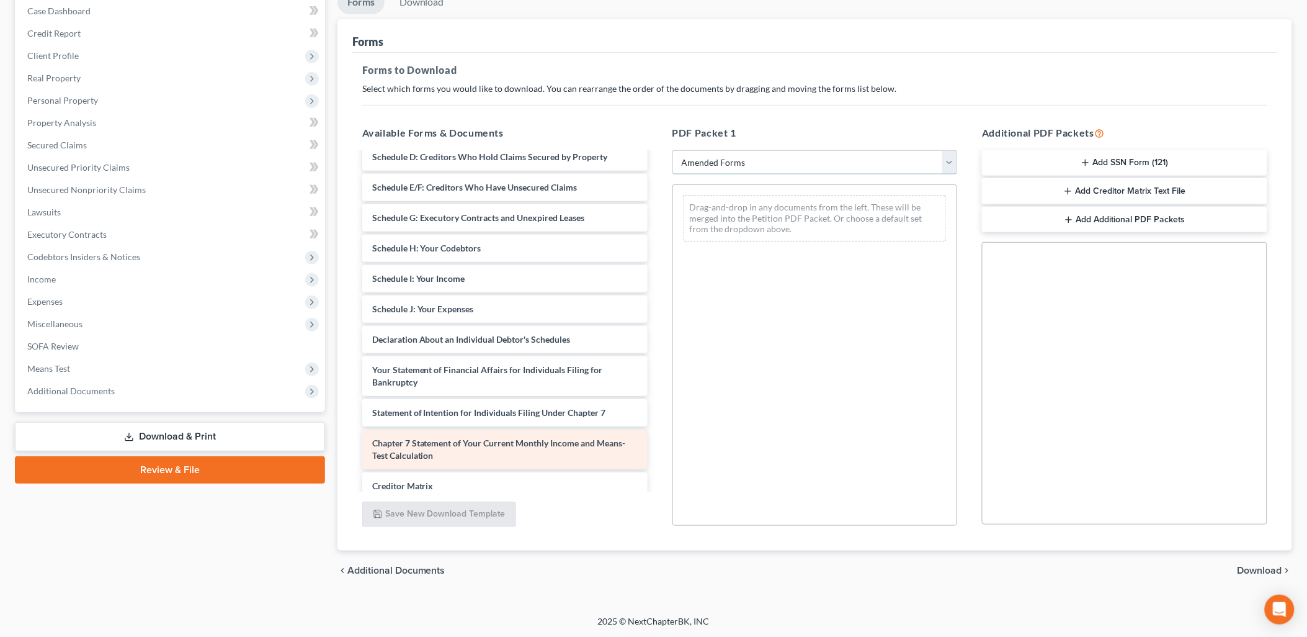
scroll to position [108, 0]
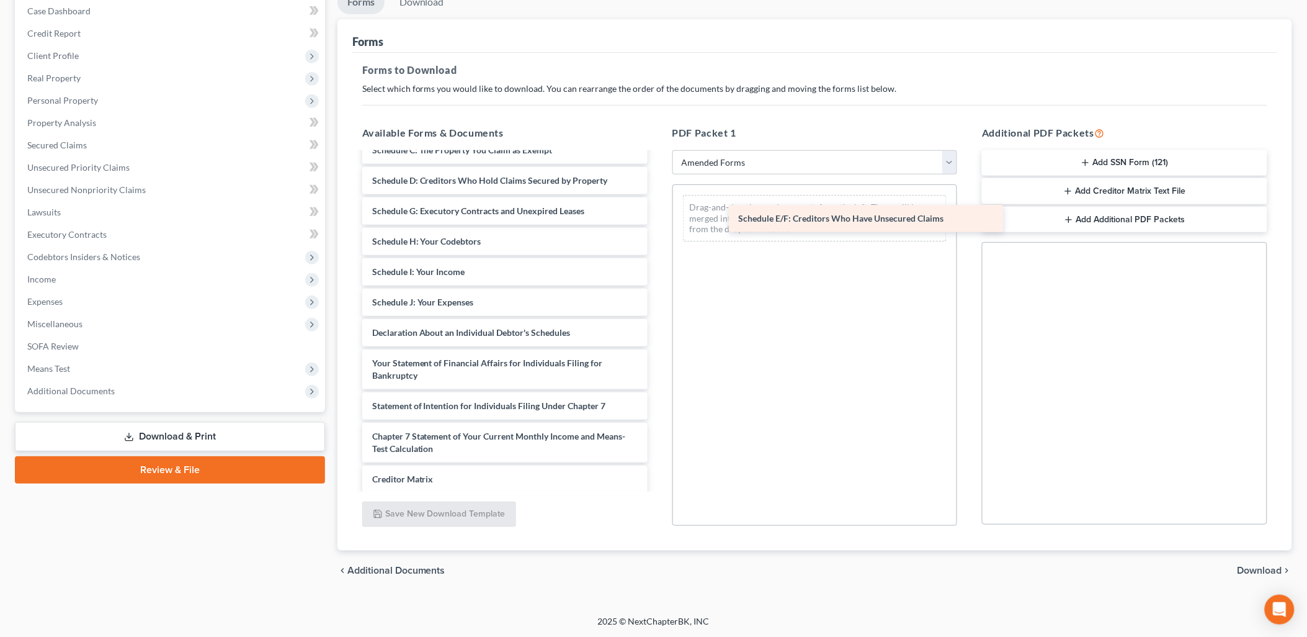
drag, startPoint x: 444, startPoint y: 205, endPoint x: 804, endPoint y: 214, distance: 360.0
click at [658, 214] on div "Schedule E/F: Creditors Who Have Unsecured Claims Voluntary Petition for Indivi…" at bounding box center [504, 320] width 305 height 551
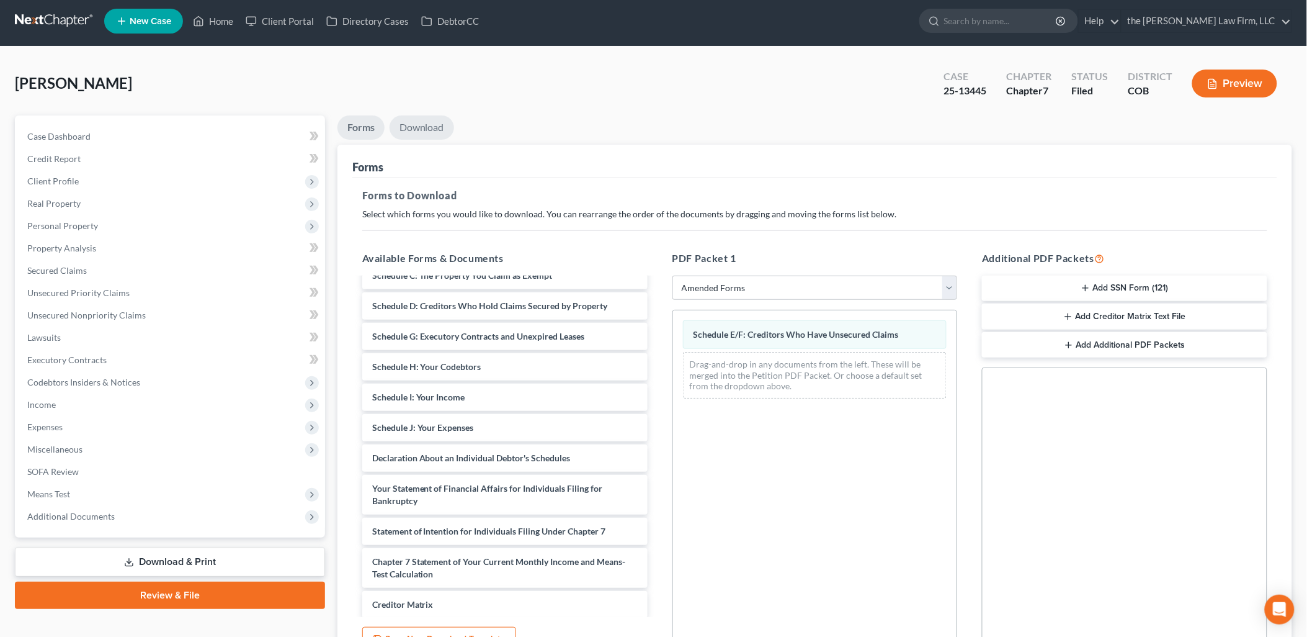
scroll to position [0, 0]
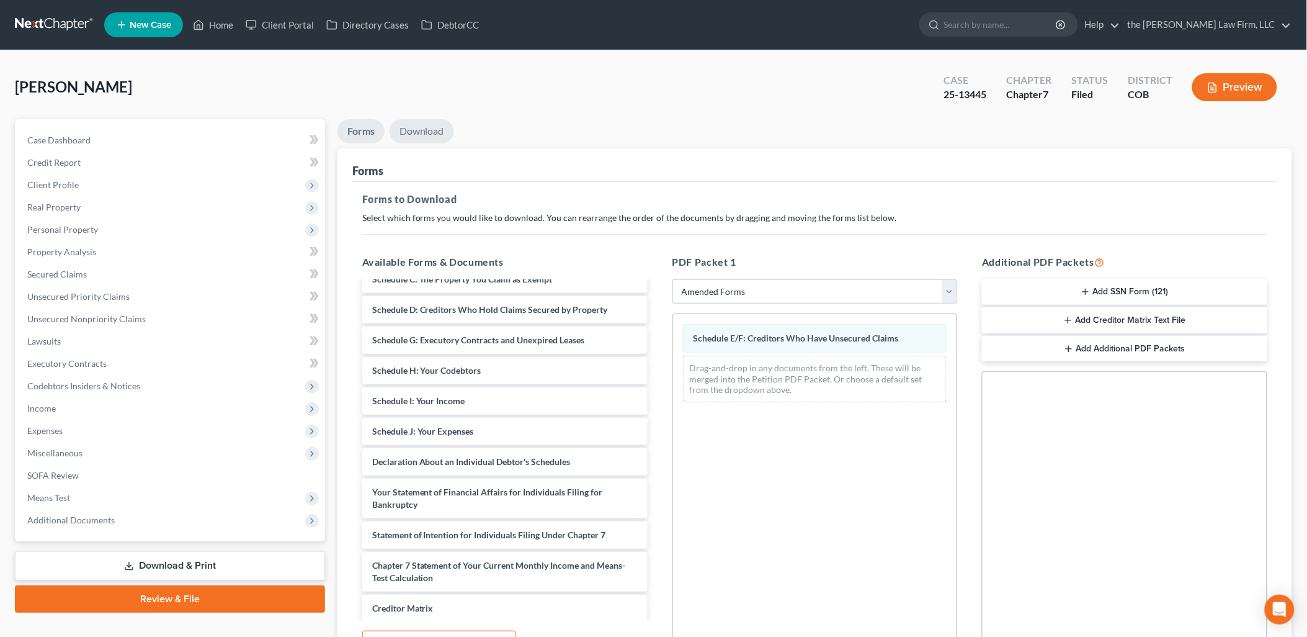
click at [439, 133] on link "Download" at bounding box center [422, 131] width 65 height 24
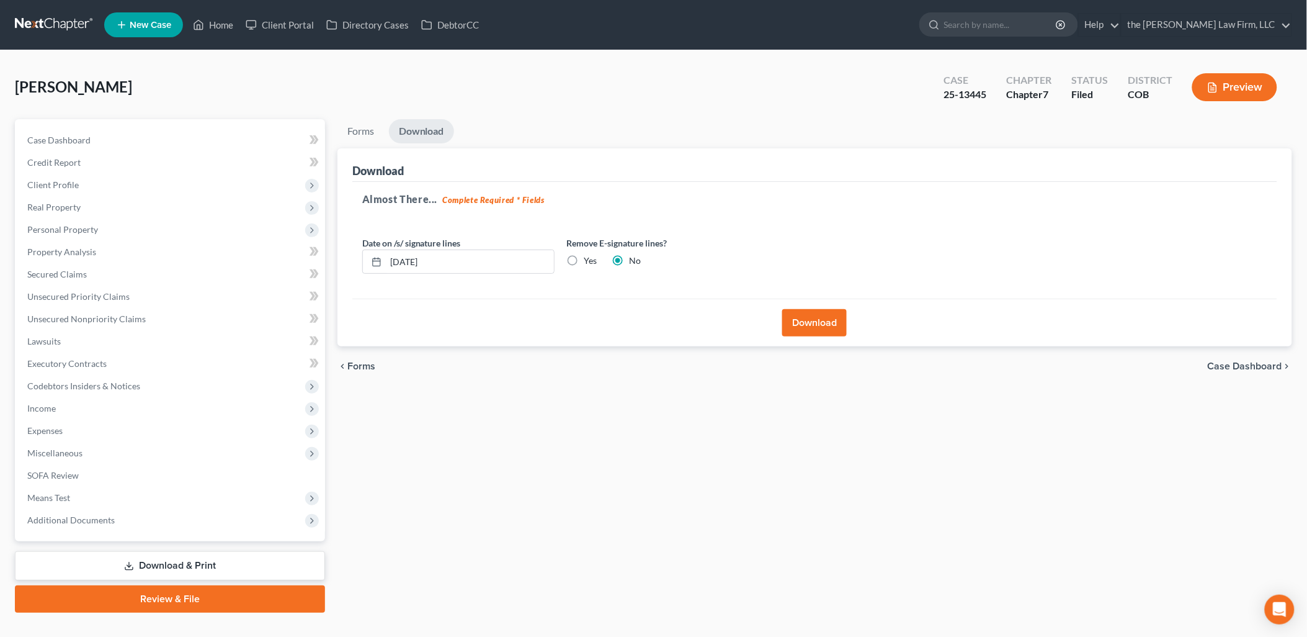
click at [808, 332] on button "Download" at bounding box center [814, 322] width 65 height 27
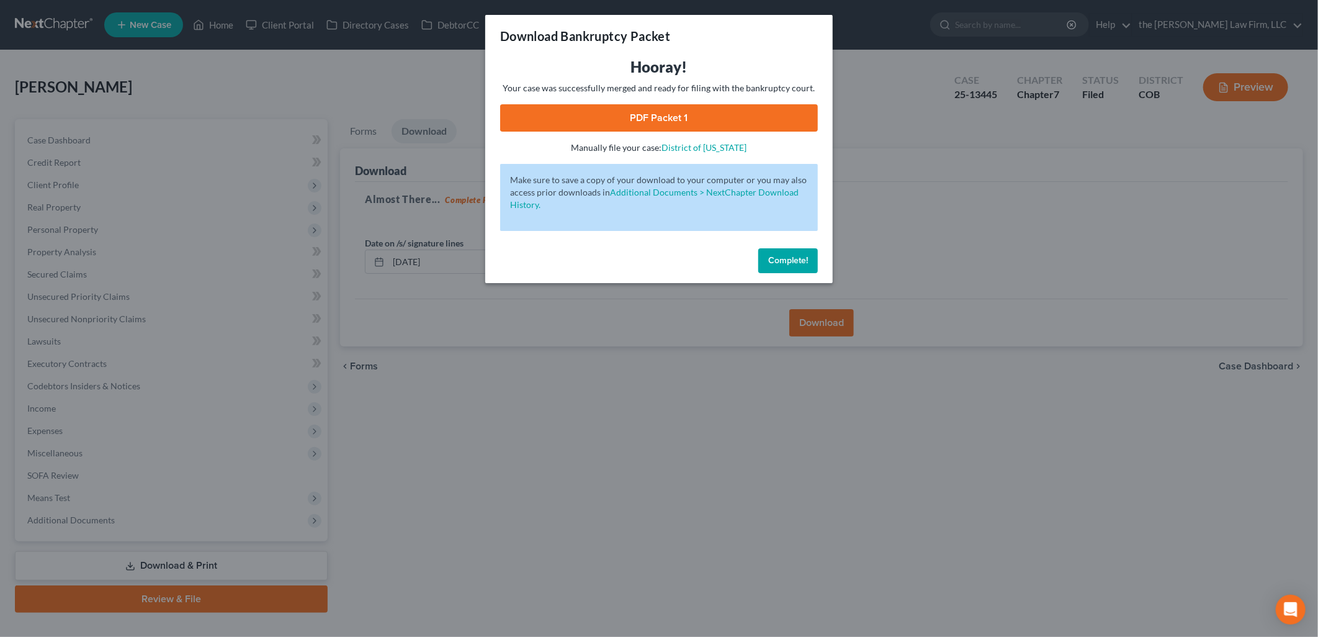
click at [697, 110] on link "PDF Packet 1" at bounding box center [659, 117] width 318 height 27
click at [807, 258] on span "Complete!" at bounding box center [788, 260] width 40 height 11
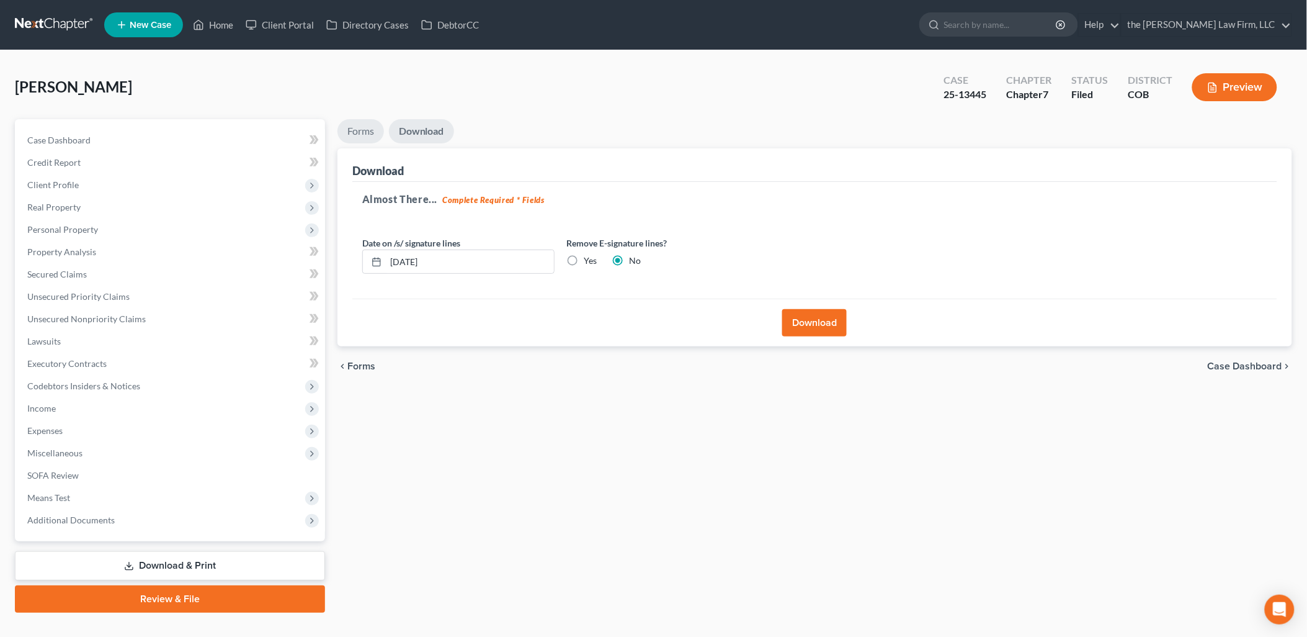
click at [355, 119] on link "Forms" at bounding box center [361, 131] width 47 height 24
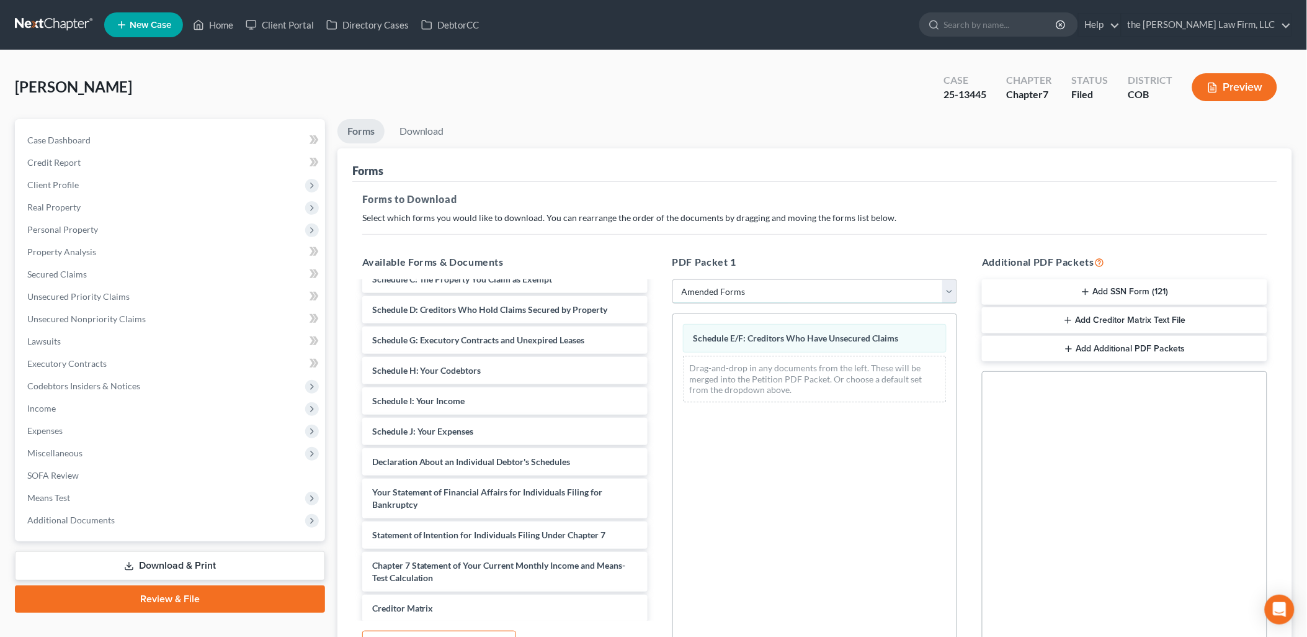
drag, startPoint x: 729, startPoint y: 282, endPoint x: 727, endPoint y: 289, distance: 6.5
click at [729, 282] on select "Choose Default Petition PDF Packet Complete Bankruptcy Petition (all forms and …" at bounding box center [815, 291] width 285 height 25
select select "0"
click at [673, 279] on select "Choose Default Petition PDF Packet Complete Bankruptcy Petition (all forms and …" at bounding box center [815, 291] width 285 height 25
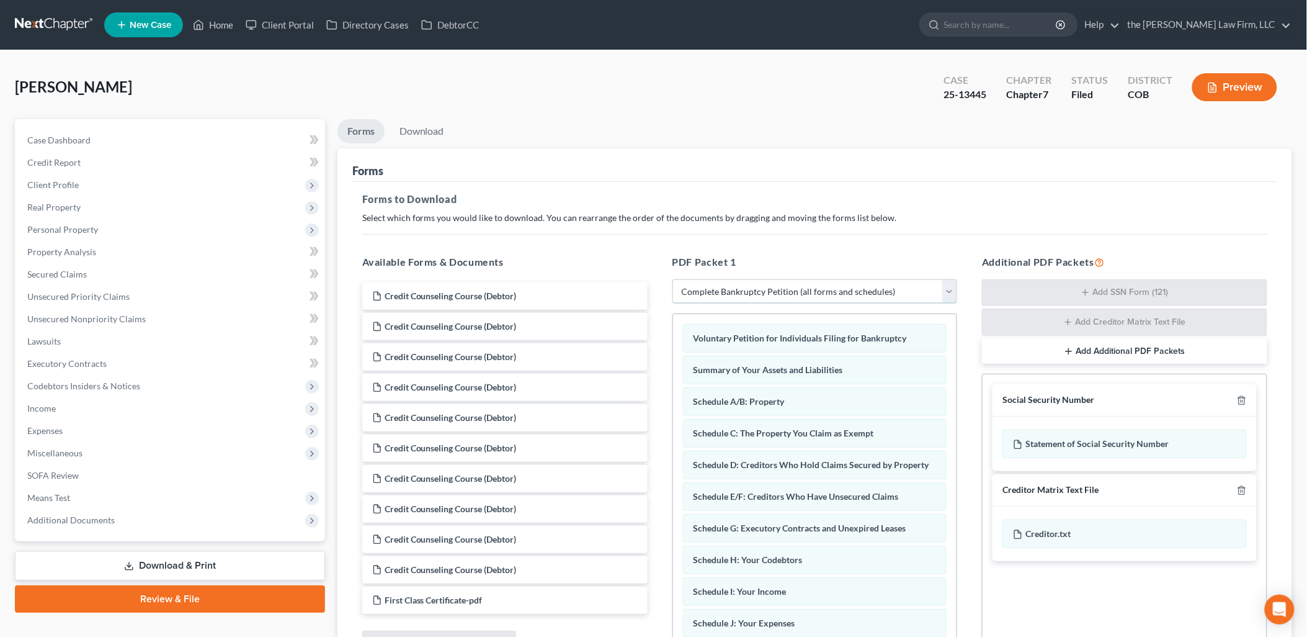
click at [791, 284] on select "Choose Default Petition PDF Packet Complete Bankruptcy Petition (all forms and …" at bounding box center [815, 291] width 285 height 25
select select
click at [673, 279] on select "Choose Default Petition PDF Packet Complete Bankruptcy Petition (all forms and …" at bounding box center [815, 291] width 285 height 25
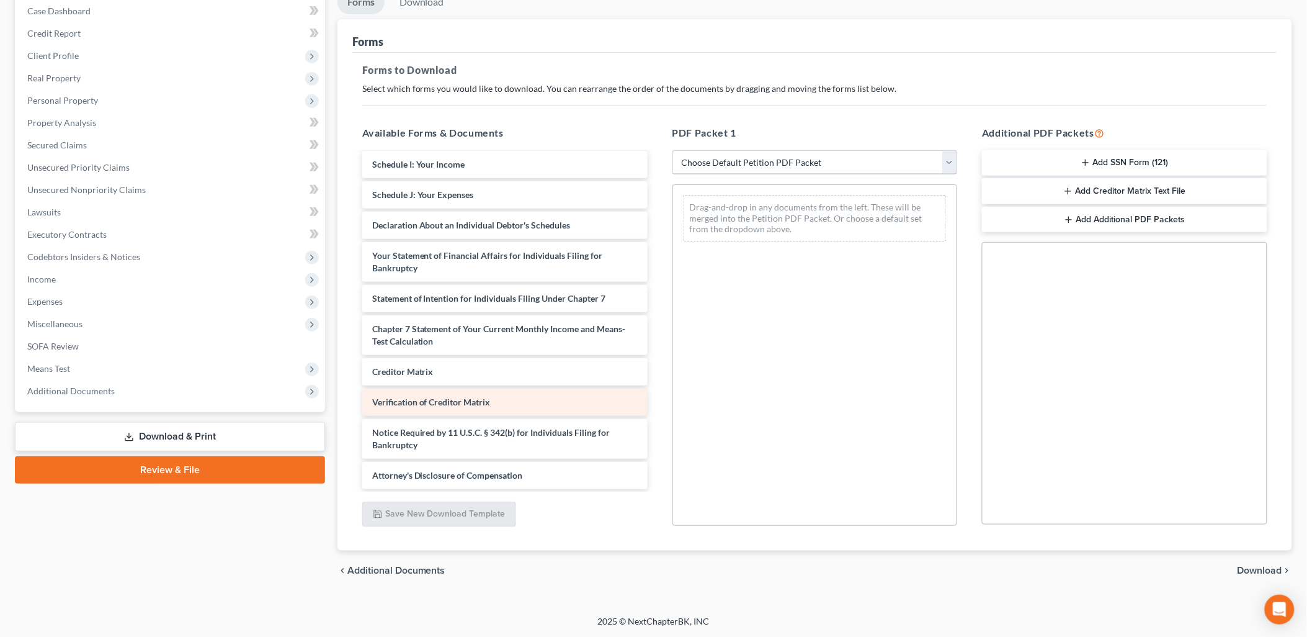
scroll to position [511, 0]
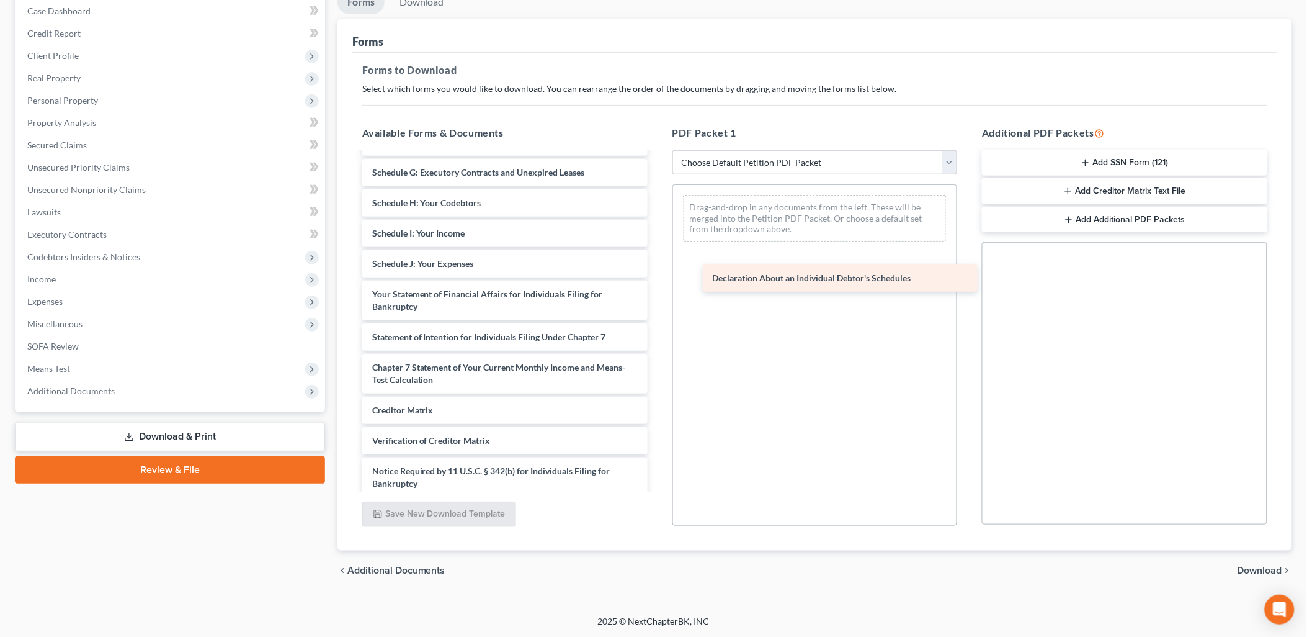
drag, startPoint x: 435, startPoint y: 288, endPoint x: 805, endPoint y: 216, distance: 376.8
click at [658, 216] on div "Declaration About an Individual Debtor's Schedules Credit Counseling Course (De…" at bounding box center [504, 84] width 305 height 885
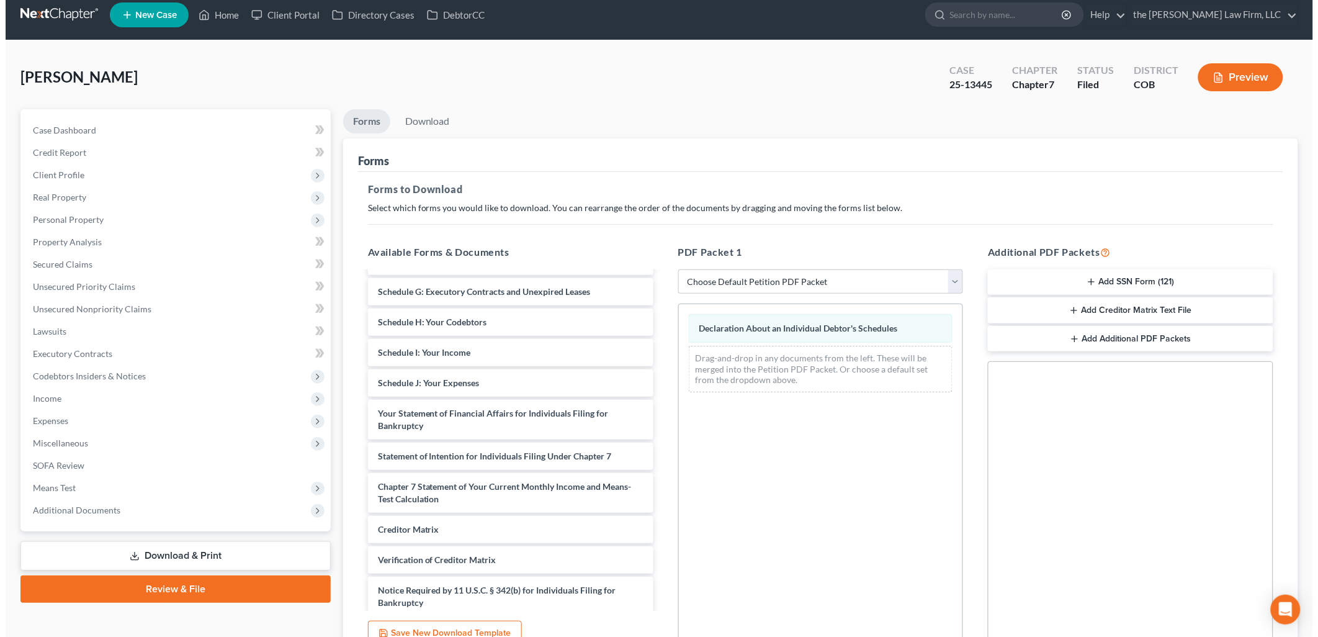
scroll to position [0, 0]
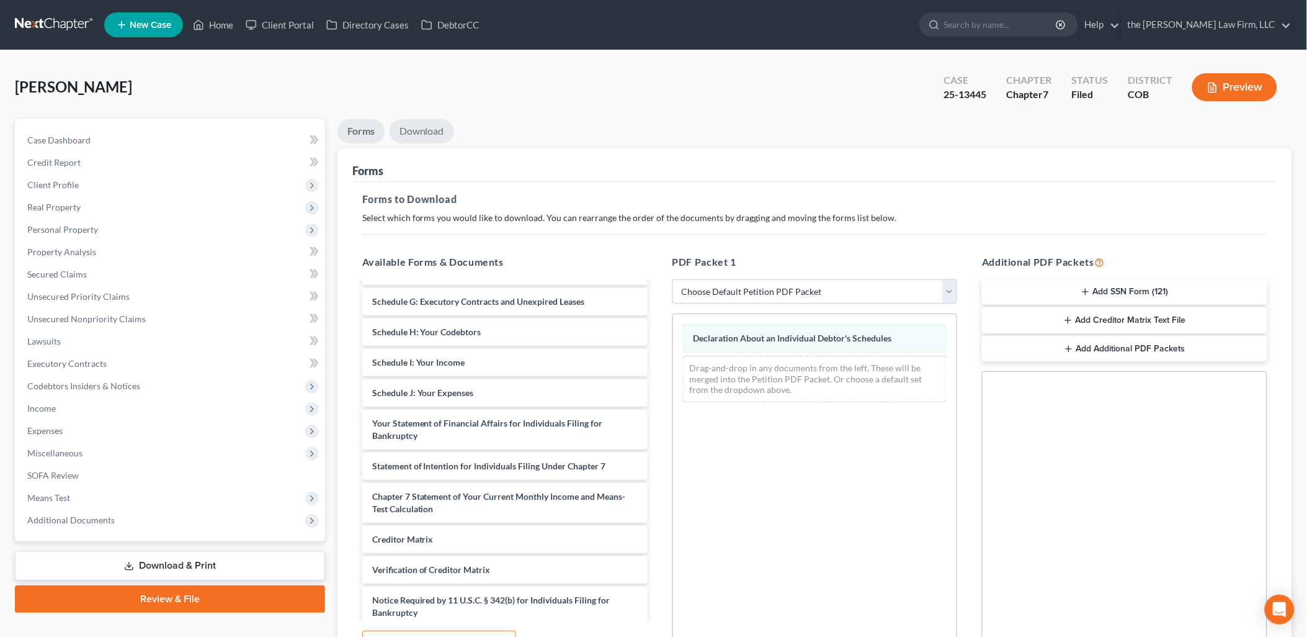
drag, startPoint x: 431, startPoint y: 124, endPoint x: 437, endPoint y: 128, distance: 6.7
click at [431, 124] on link "Download" at bounding box center [422, 131] width 65 height 24
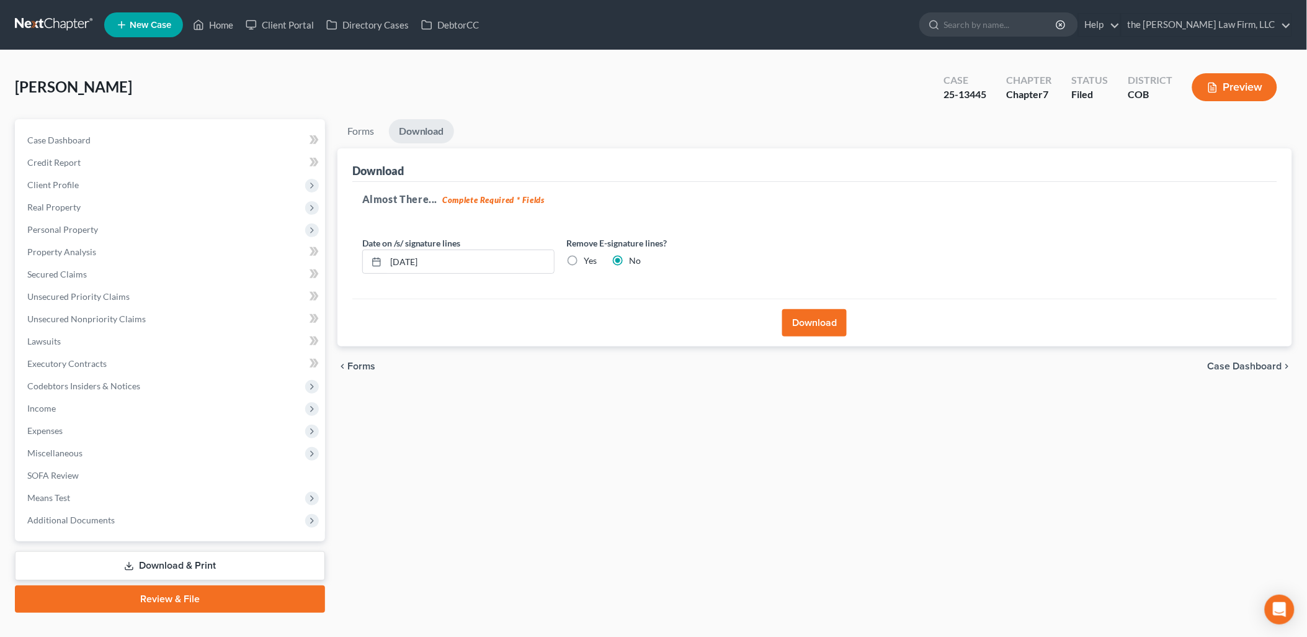
drag, startPoint x: 832, startPoint y: 336, endPoint x: 829, endPoint y: 329, distance: 7.5
click at [829, 335] on div "Download" at bounding box center [814, 322] width 925 height 48
click at [830, 323] on button "Download" at bounding box center [814, 322] width 65 height 27
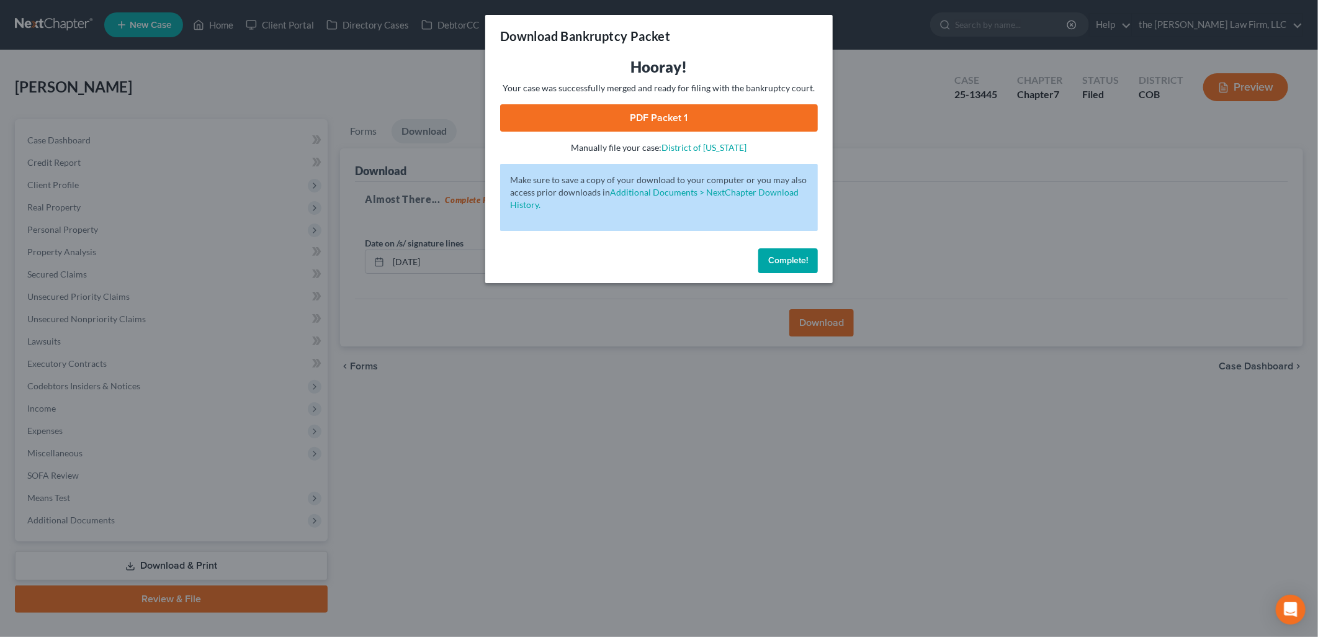
click at [622, 121] on link "PDF Packet 1" at bounding box center [659, 117] width 318 height 27
